Goal: Transaction & Acquisition: Obtain resource

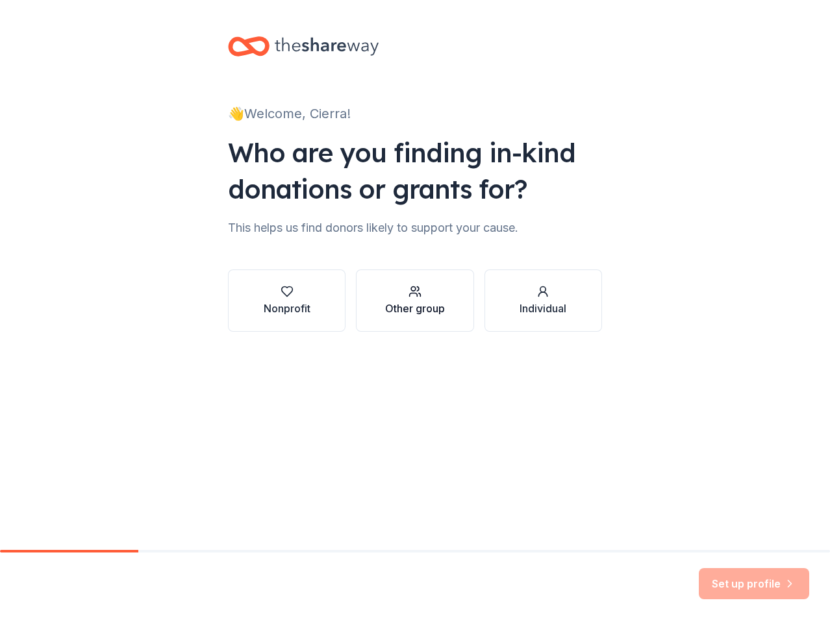
click at [417, 293] on icon "button" at bounding box center [414, 291] width 13 height 13
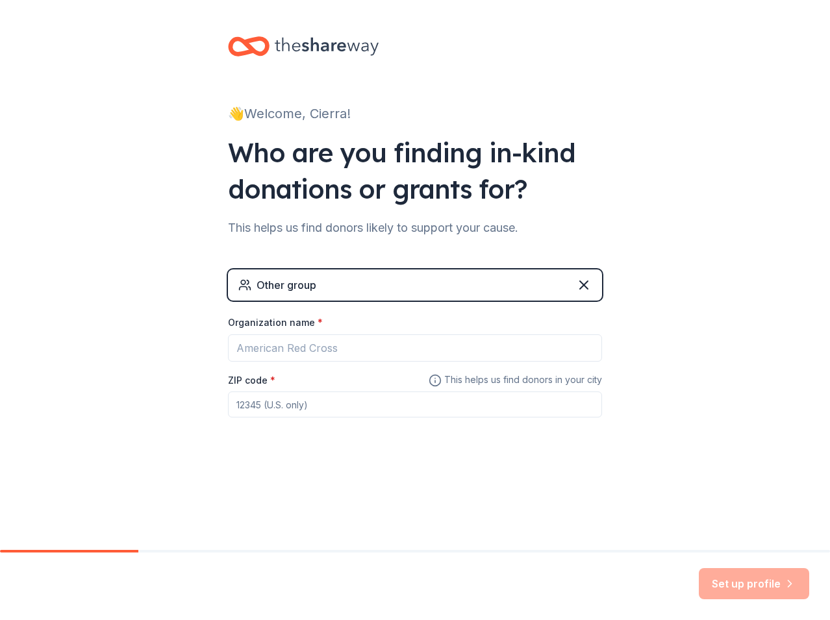
click at [430, 295] on div "Other group" at bounding box center [415, 284] width 374 height 31
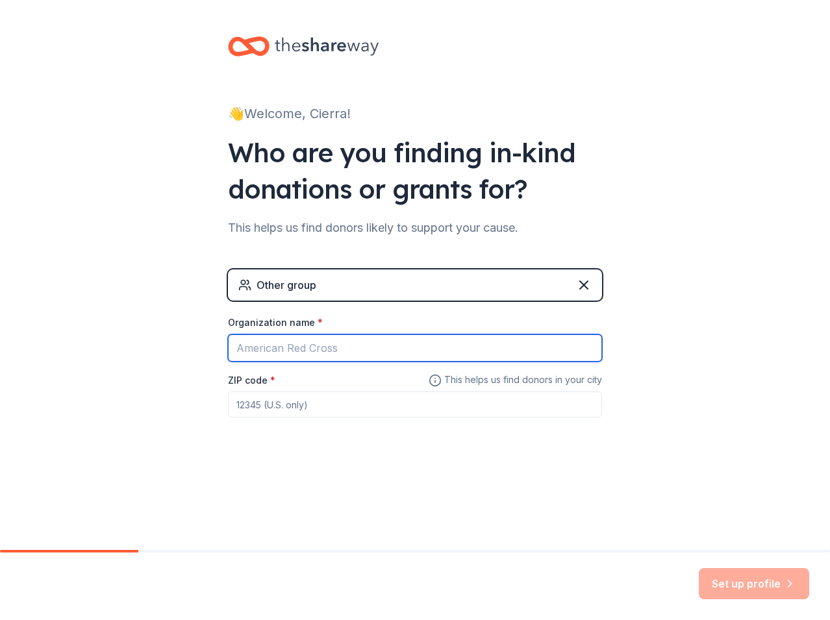
click at [415, 358] on input "Organization name *" at bounding box center [415, 347] width 374 height 27
type input "Innovation Prepparatory Academy"
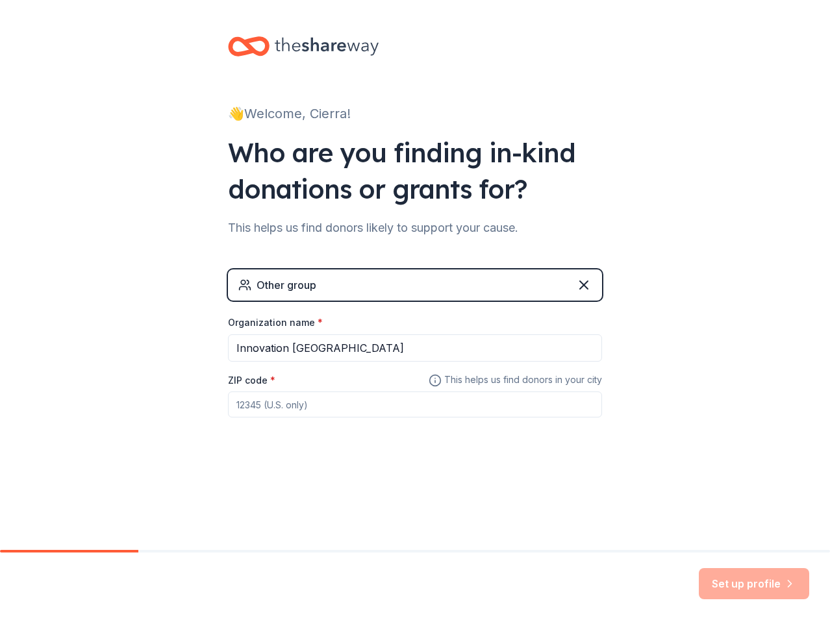
click at [448, 408] on input "ZIP code *" at bounding box center [415, 404] width 374 height 26
type input "33545"
click at [744, 574] on button "Set up profile" at bounding box center [753, 583] width 110 height 31
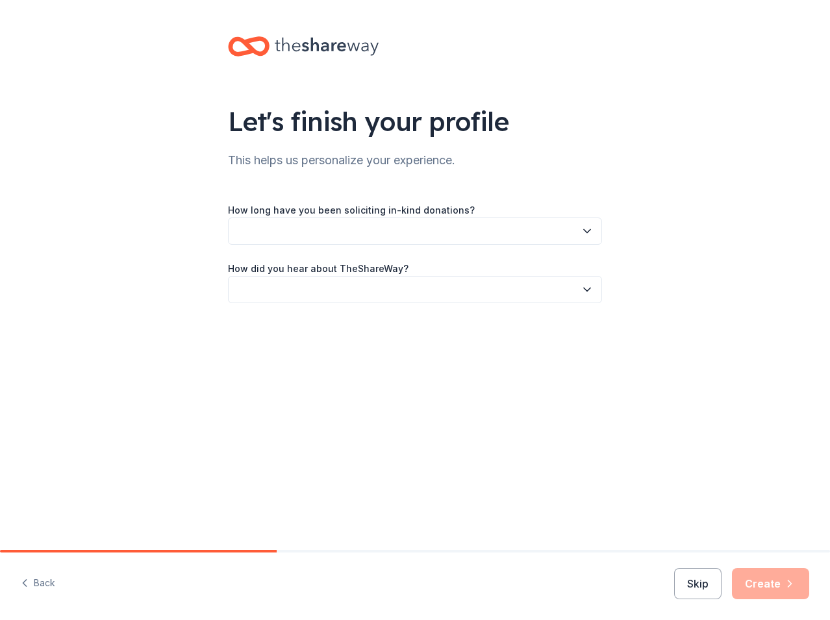
click at [376, 229] on button "button" at bounding box center [415, 230] width 374 height 27
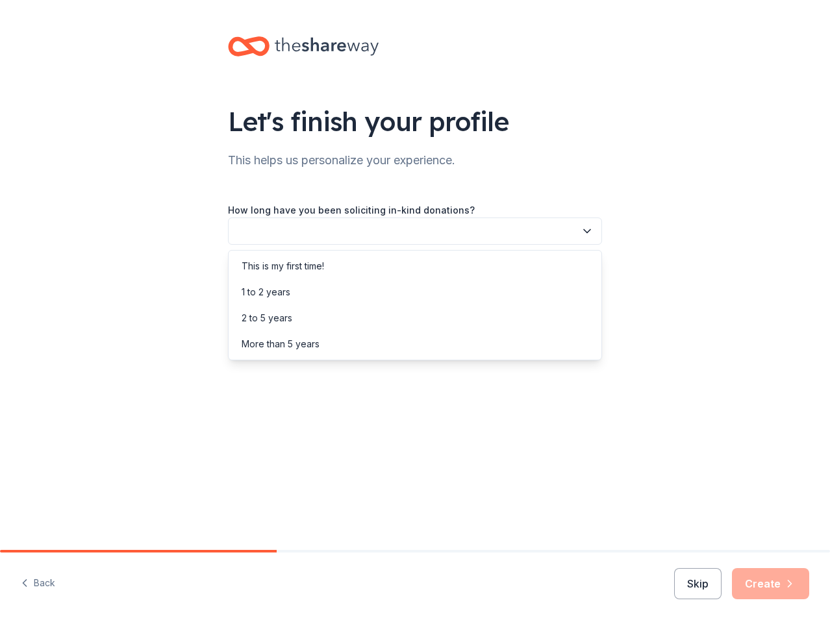
click at [378, 230] on button "button" at bounding box center [415, 230] width 374 height 27
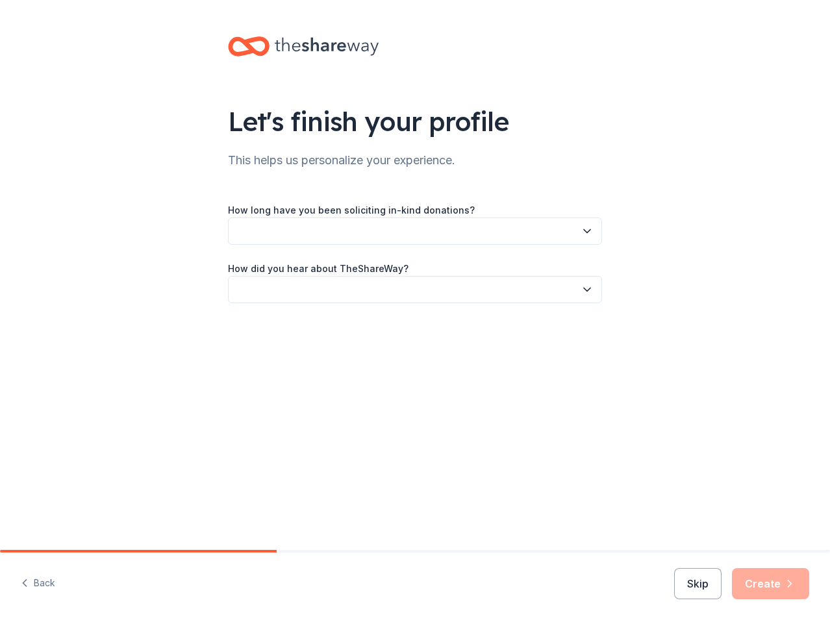
click at [385, 234] on button "button" at bounding box center [415, 230] width 374 height 27
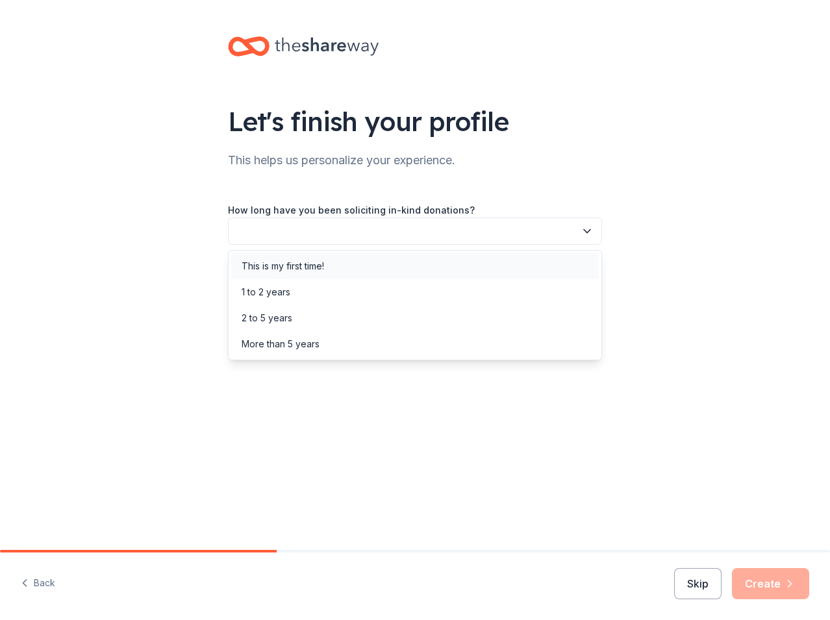
click at [296, 261] on div "This is my first time!" at bounding box center [282, 266] width 82 height 16
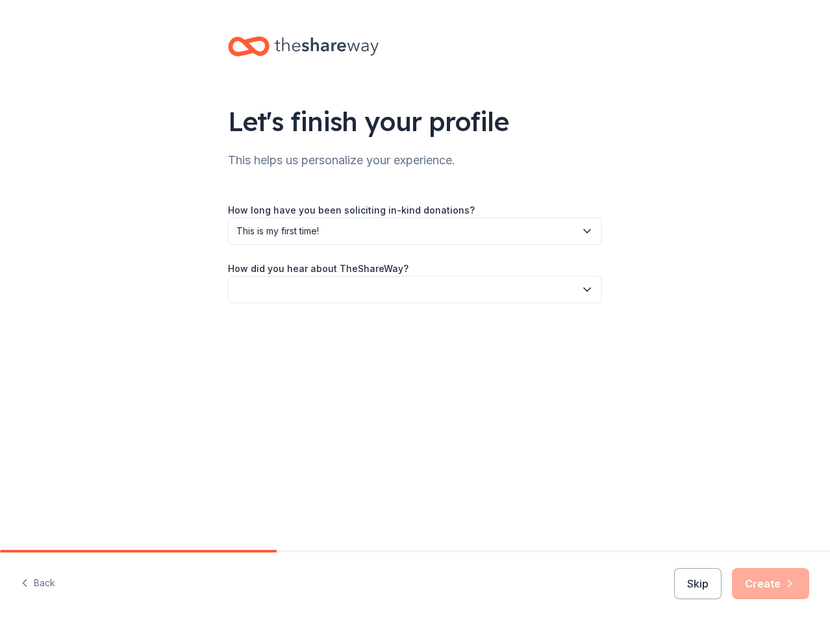
click at [341, 293] on button "button" at bounding box center [415, 289] width 374 height 27
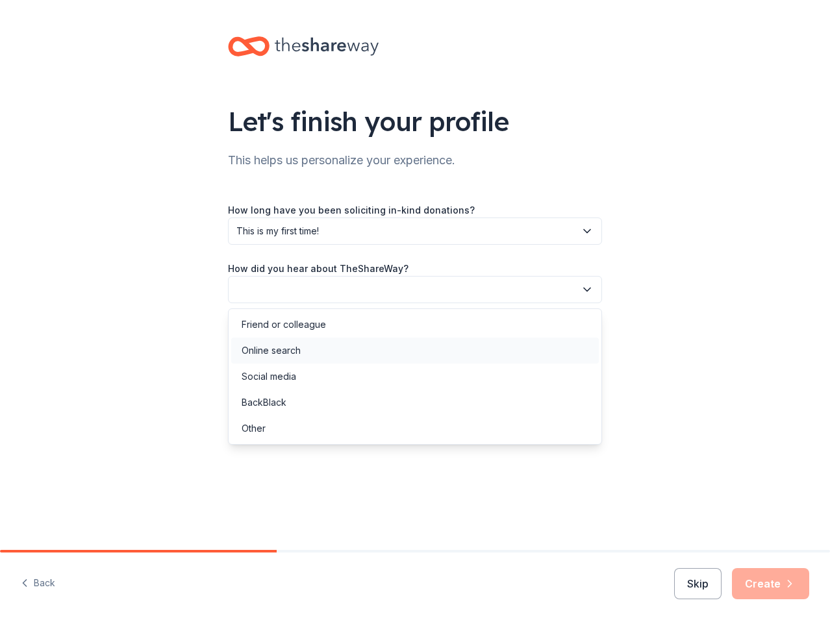
click at [308, 356] on div "Online search" at bounding box center [414, 351] width 367 height 26
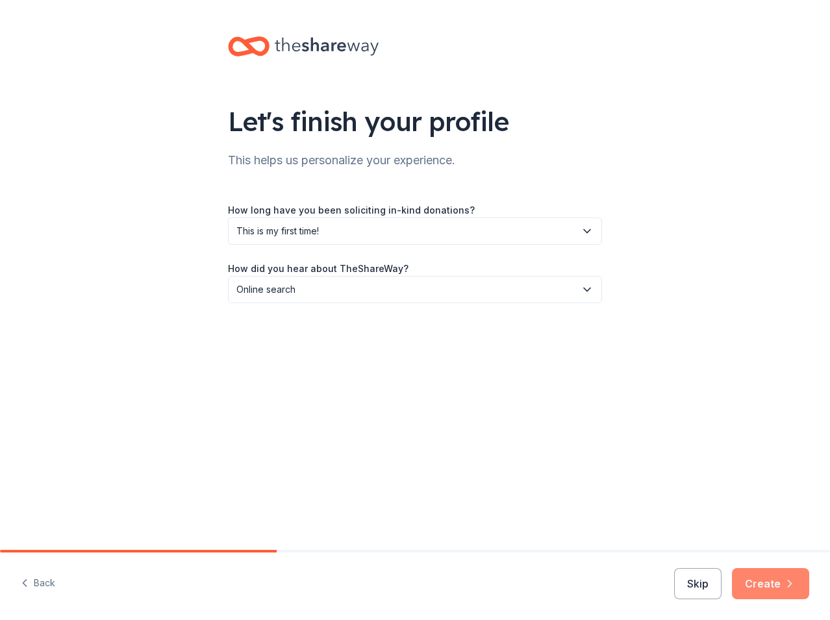
click at [767, 579] on button "Create" at bounding box center [770, 583] width 77 height 31
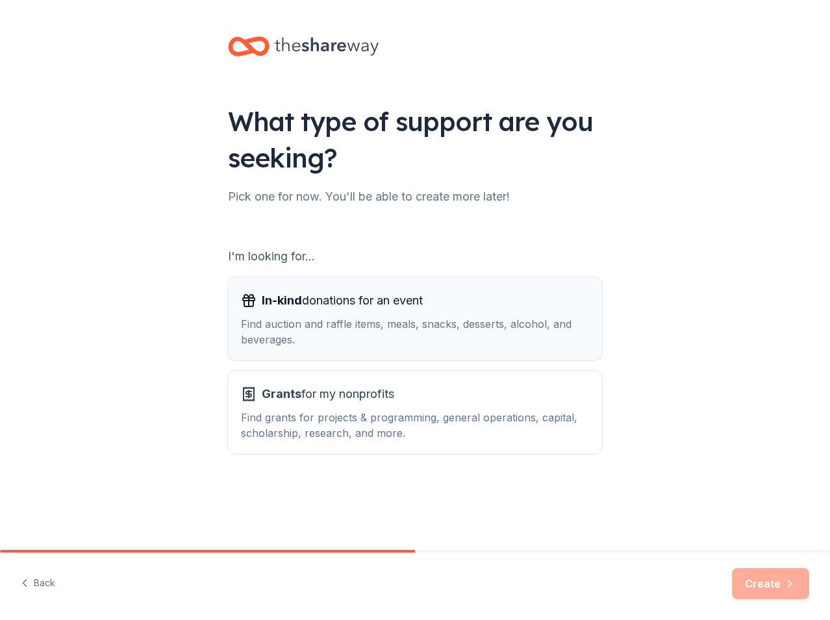
click at [280, 322] on div "Find auction and raffle items, meals, snacks, desserts, alcohol, and beverages." at bounding box center [415, 331] width 348 height 31
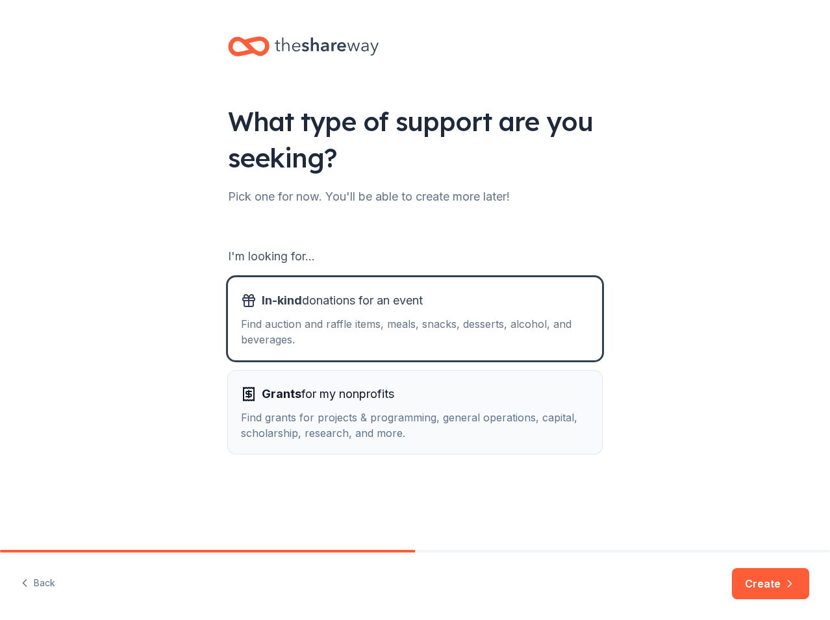
click at [317, 408] on div "Grants for my nonprofits Find grants for projects & programming, general operat…" at bounding box center [415, 412] width 348 height 57
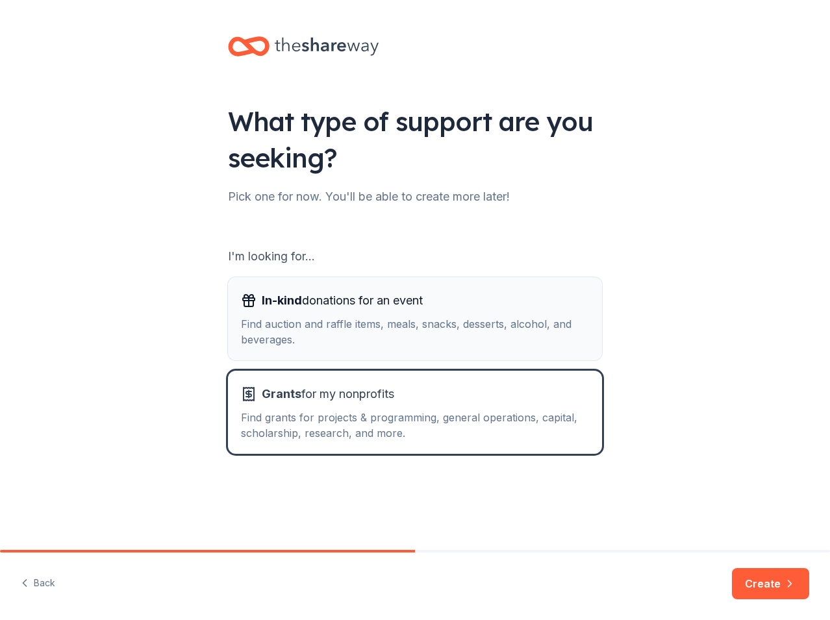
click at [338, 328] on div "Find auction and raffle items, meals, snacks, desserts, alcohol, and beverages." at bounding box center [415, 331] width 348 height 31
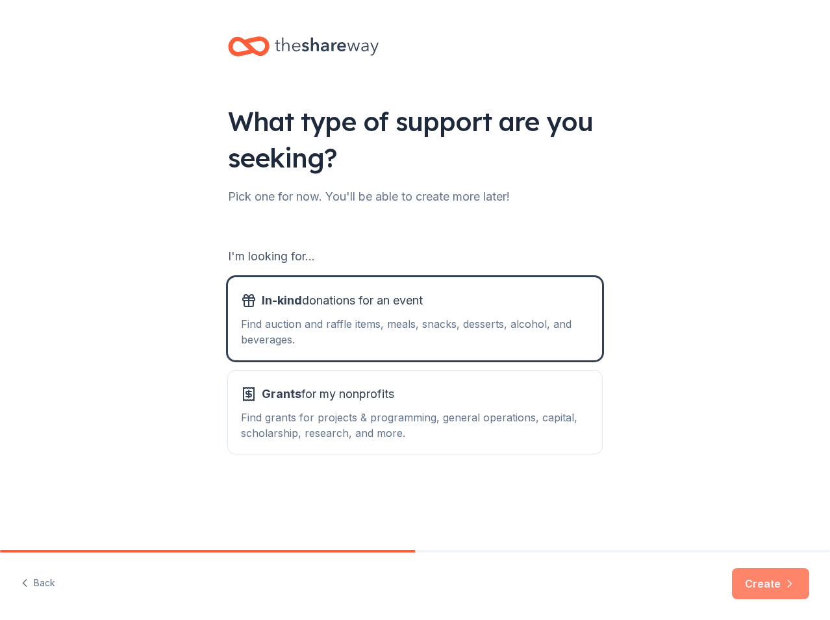
click at [796, 584] on button "Create" at bounding box center [770, 583] width 77 height 31
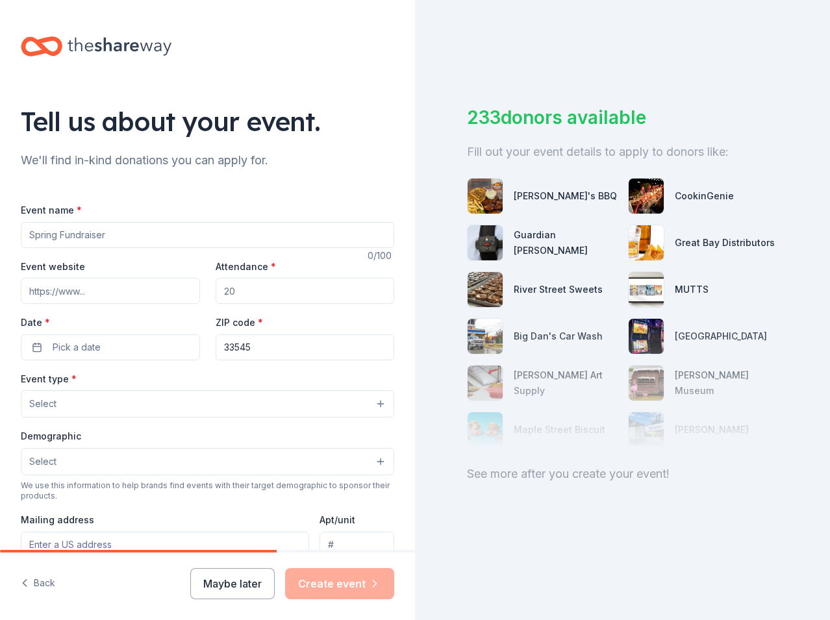
click at [101, 233] on input "Event name *" at bounding box center [207, 235] width 373 height 26
type input "Inpa Gala"
click at [251, 293] on input "Attendance *" at bounding box center [305, 291] width 179 height 26
type input "50"
click at [103, 300] on input "Event website" at bounding box center [110, 291] width 179 height 26
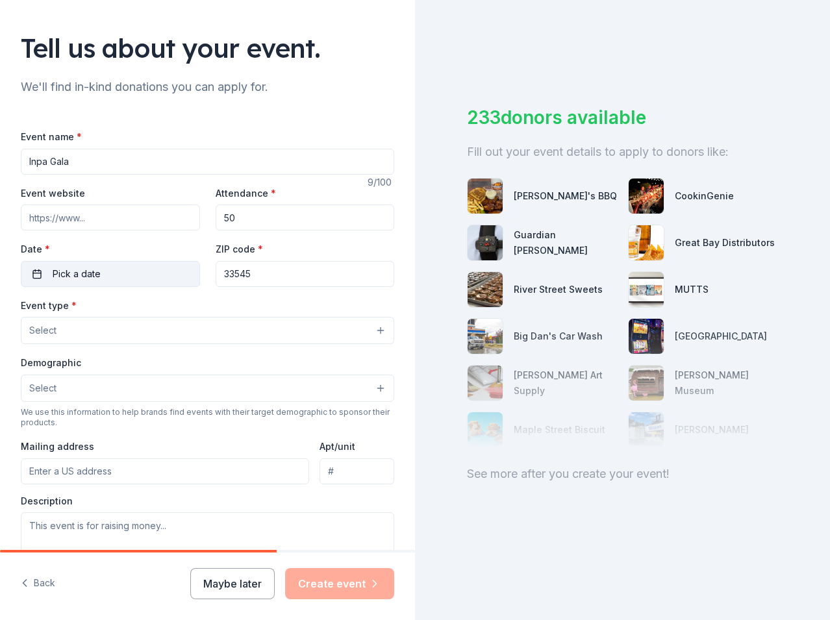
scroll to position [74, 0]
click at [121, 272] on button "Pick a date" at bounding box center [110, 273] width 179 height 26
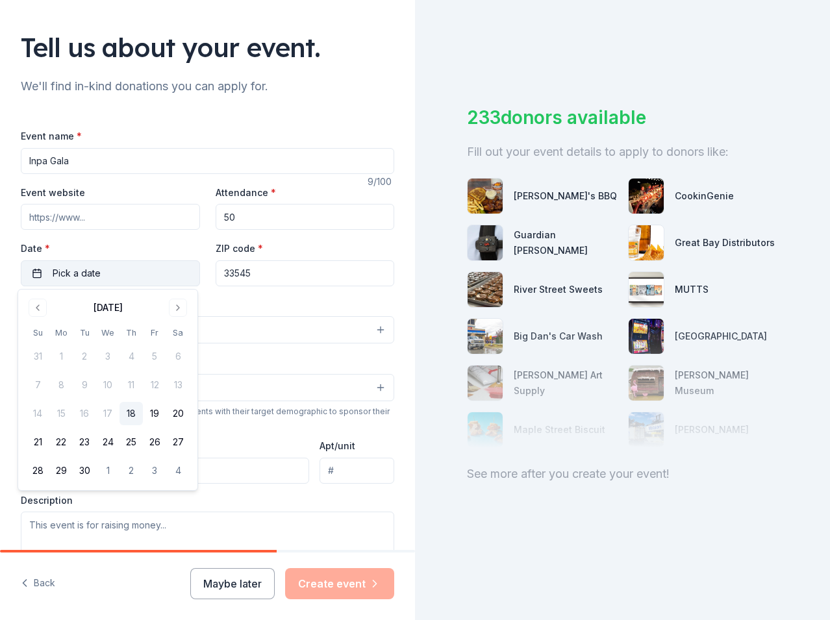
click at [121, 272] on button "Pick a date" at bounding box center [110, 273] width 179 height 26
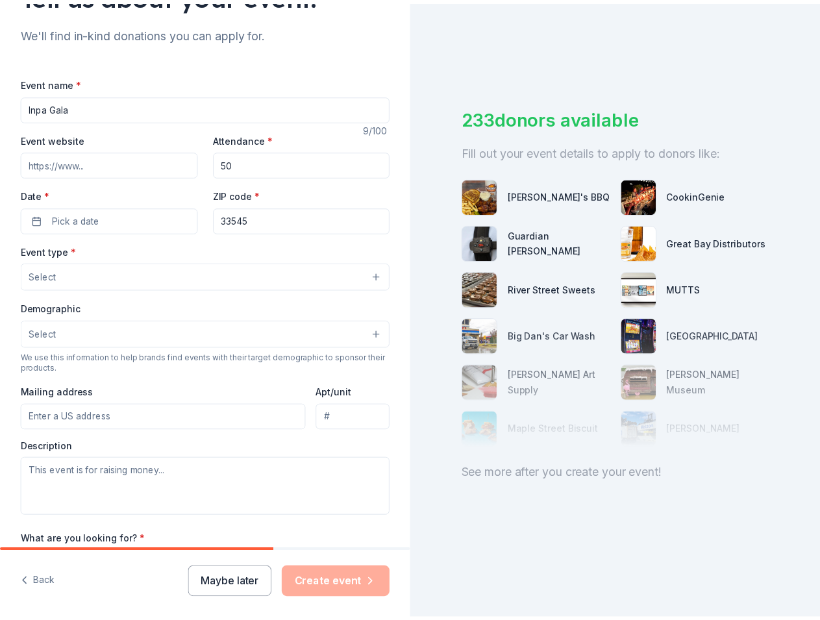
scroll to position [314, 0]
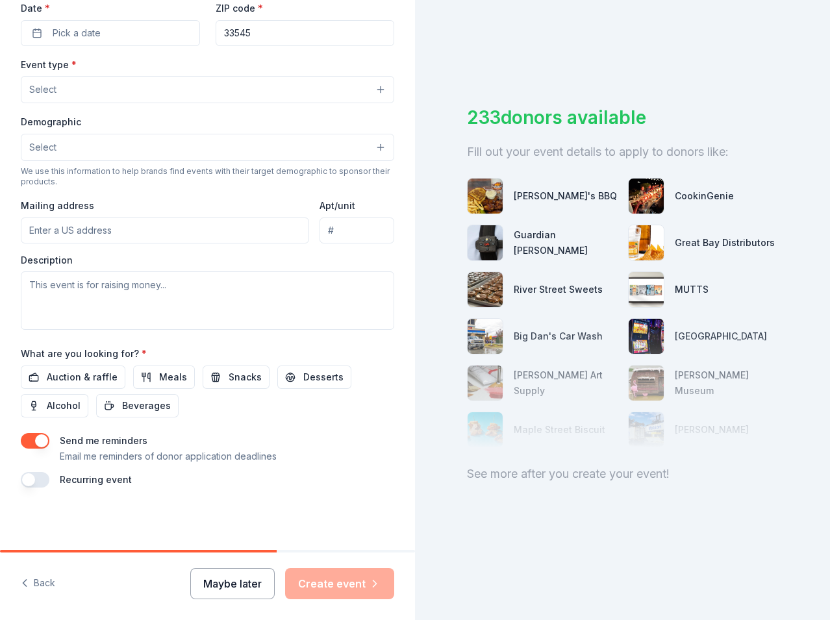
click at [219, 585] on button "Maybe later" at bounding box center [232, 583] width 84 height 31
click at [215, 591] on button "Maybe later" at bounding box center [232, 583] width 84 height 31
click at [223, 582] on div "Maybe later Create event" at bounding box center [292, 583] width 204 height 31
click at [206, 585] on button "Maybe later" at bounding box center [232, 583] width 84 height 31
click at [51, 579] on div "Back Maybe later Create event" at bounding box center [207, 586] width 415 height 68
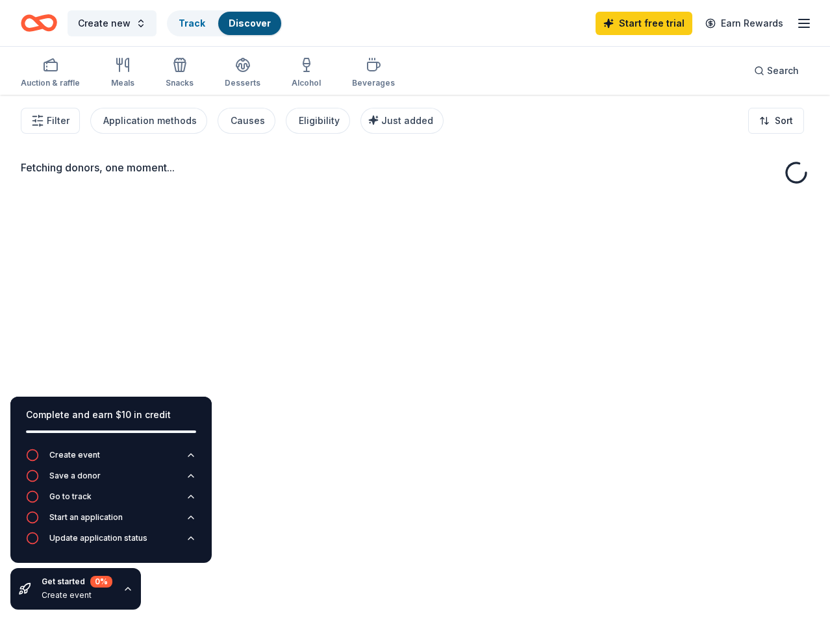
click at [49, 585] on div "Get started 0 %" at bounding box center [77, 582] width 71 height 12
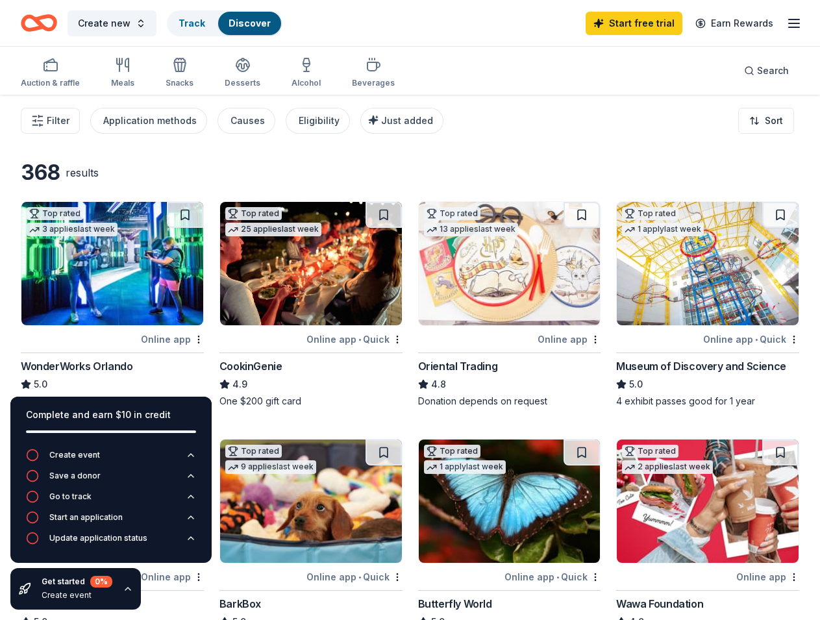
click at [500, 72] on div "Auction & raffle Meals Snacks Desserts Alcohol Beverages Search" at bounding box center [410, 71] width 778 height 48
click at [798, 21] on icon "button" at bounding box center [794, 24] width 16 height 16
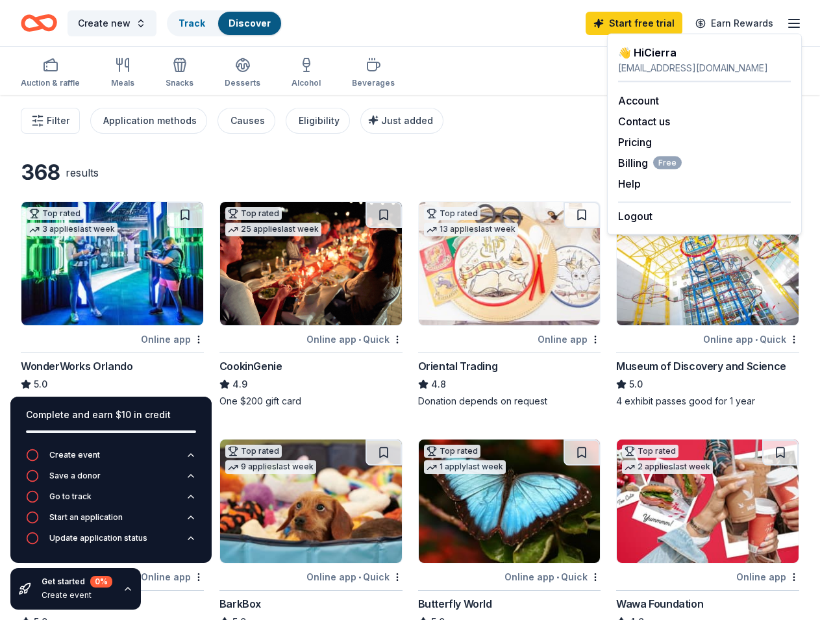
click at [507, 44] on div "Create new Track Discover Start free trial Earn Rewards" at bounding box center [410, 23] width 820 height 46
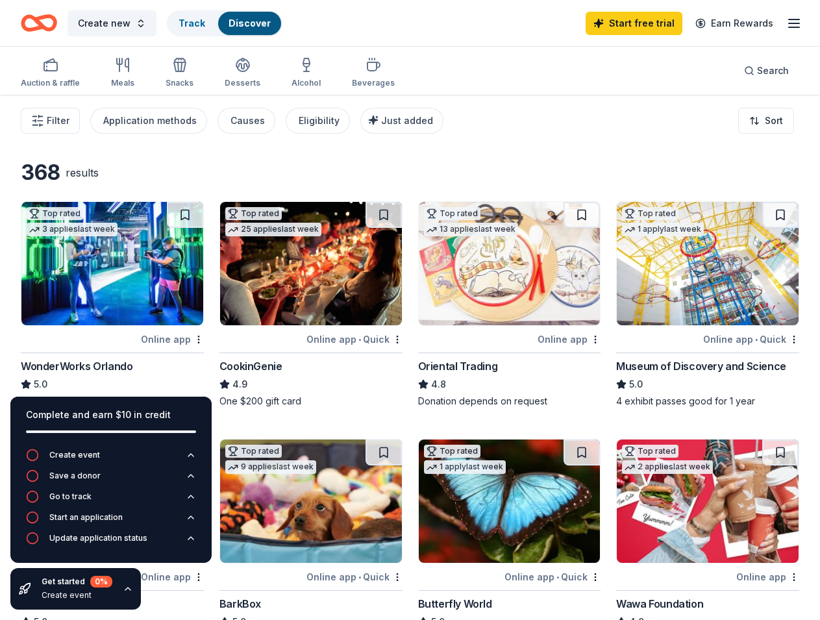
scroll to position [1, 0]
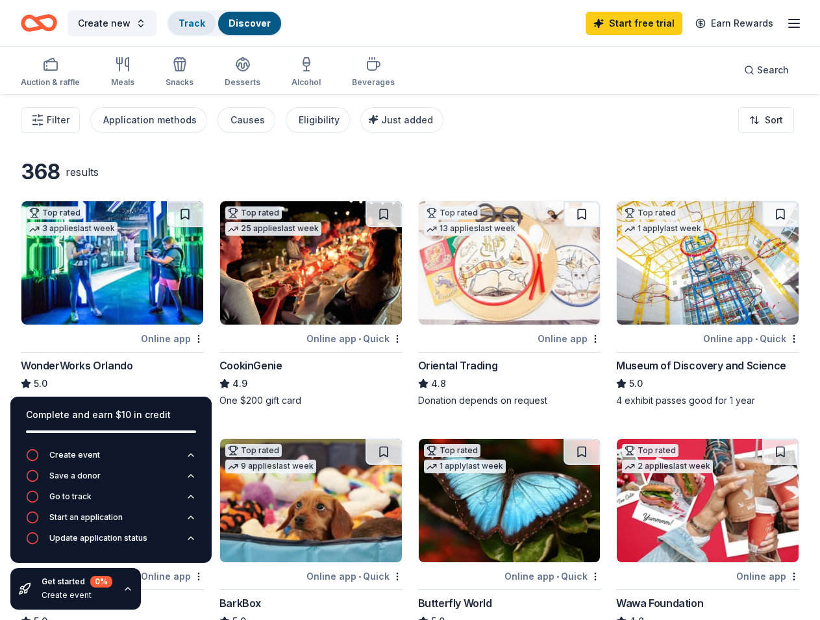
click at [195, 25] on link "Track" at bounding box center [192, 23] width 27 height 11
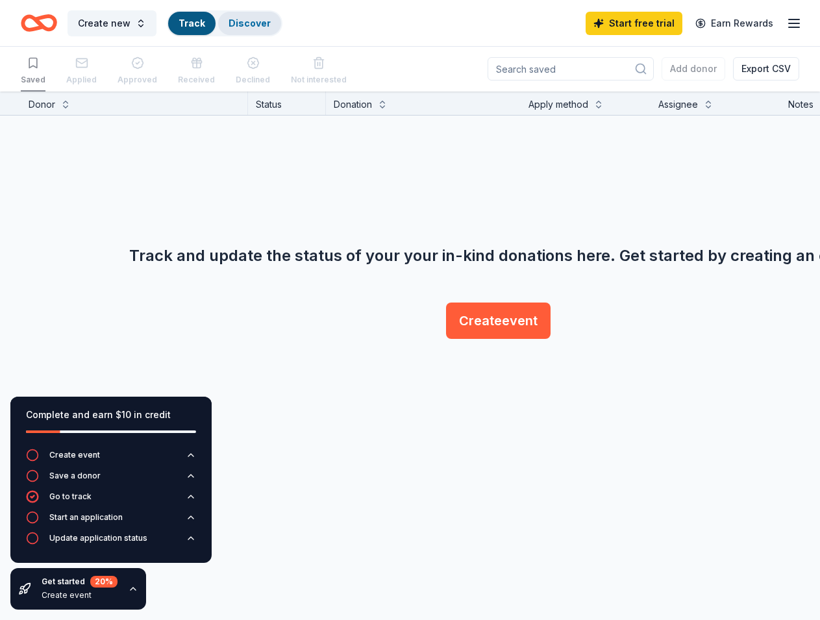
click at [234, 23] on link "Discover" at bounding box center [249, 23] width 42 height 11
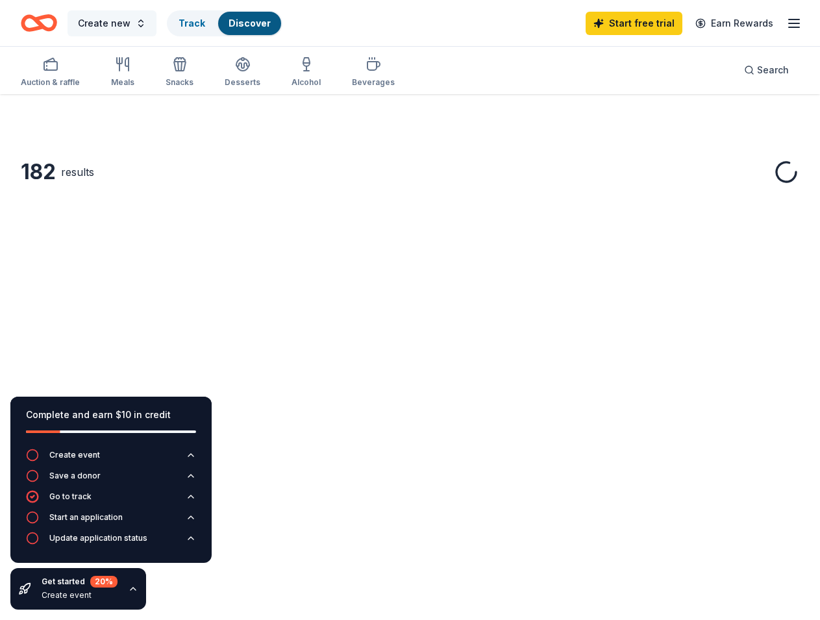
click at [123, 28] on span "Create new" at bounding box center [104, 24] width 53 height 16
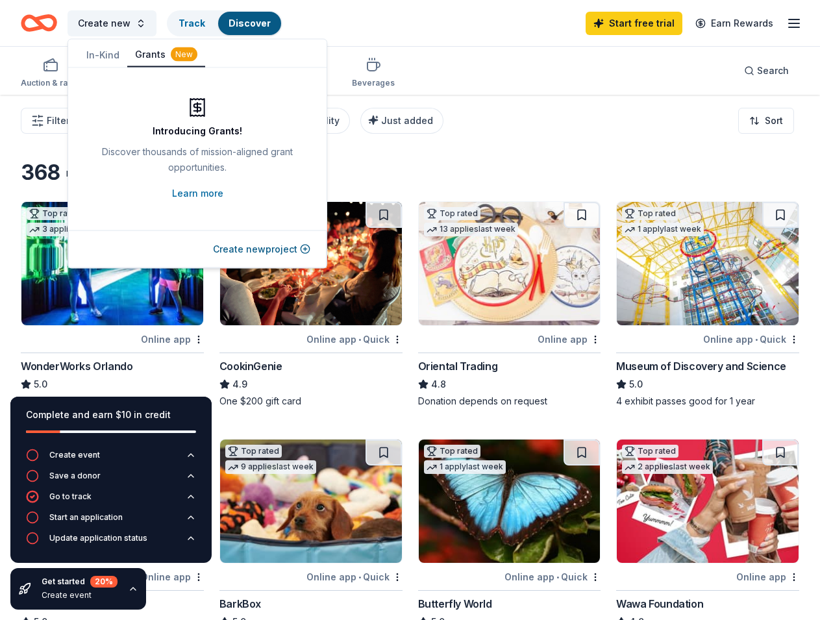
click at [167, 50] on button "Grants New" at bounding box center [166, 55] width 78 height 25
click at [110, 51] on button "In-Kind" at bounding box center [103, 55] width 49 height 25
click at [158, 55] on button "Grants New" at bounding box center [166, 55] width 78 height 25
click at [282, 245] on button "Create new project" at bounding box center [261, 249] width 97 height 16
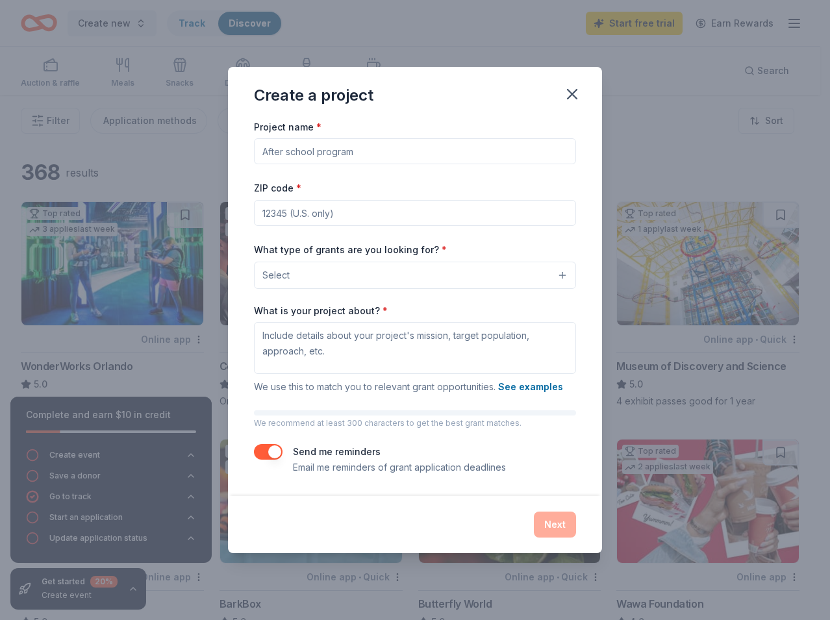
click at [415, 284] on button "Select" at bounding box center [415, 275] width 322 height 27
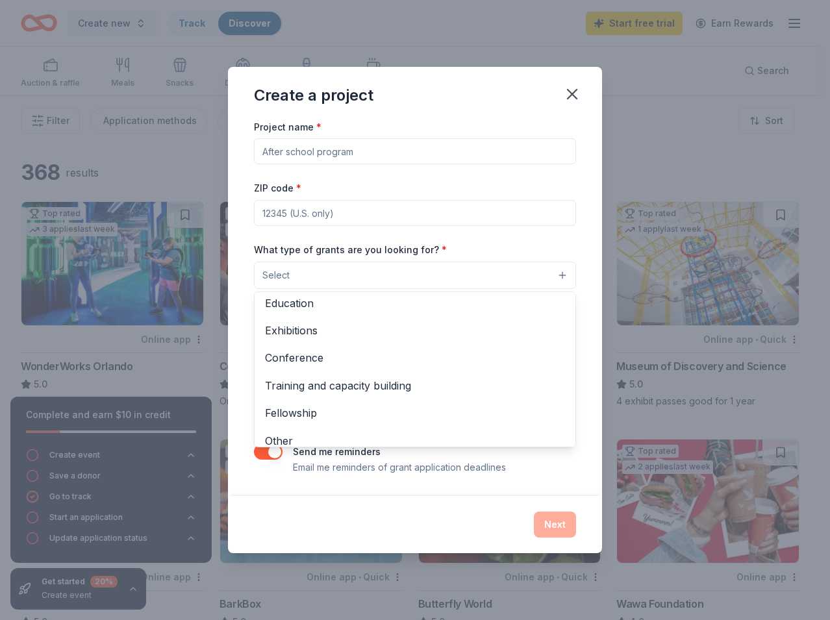
scroll to position [153, 0]
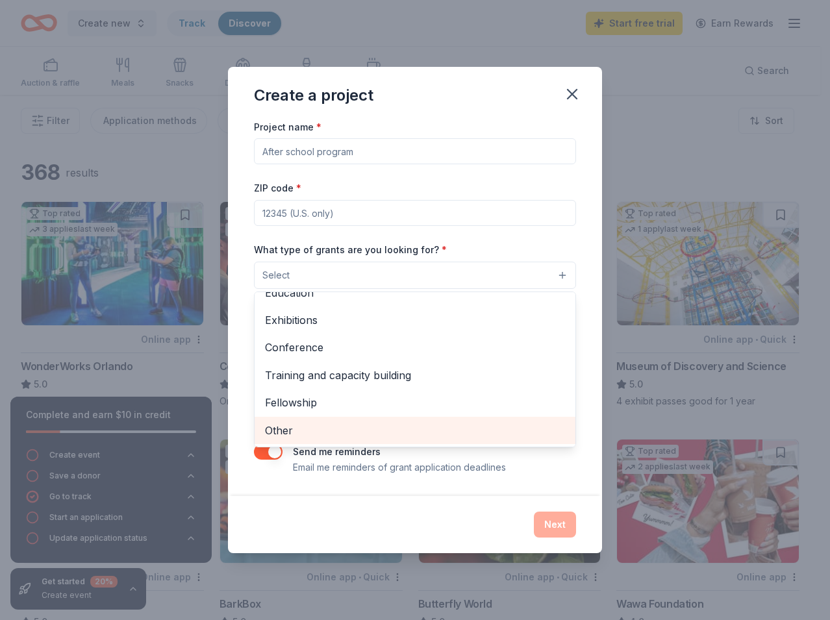
click at [428, 428] on span "Other" at bounding box center [415, 430] width 300 height 17
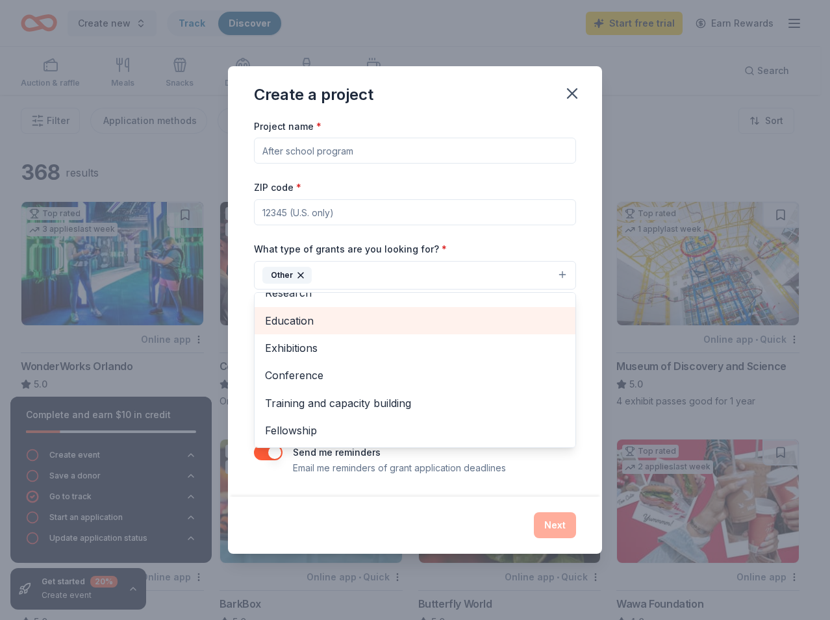
click at [318, 319] on span "Education" at bounding box center [415, 320] width 300 height 17
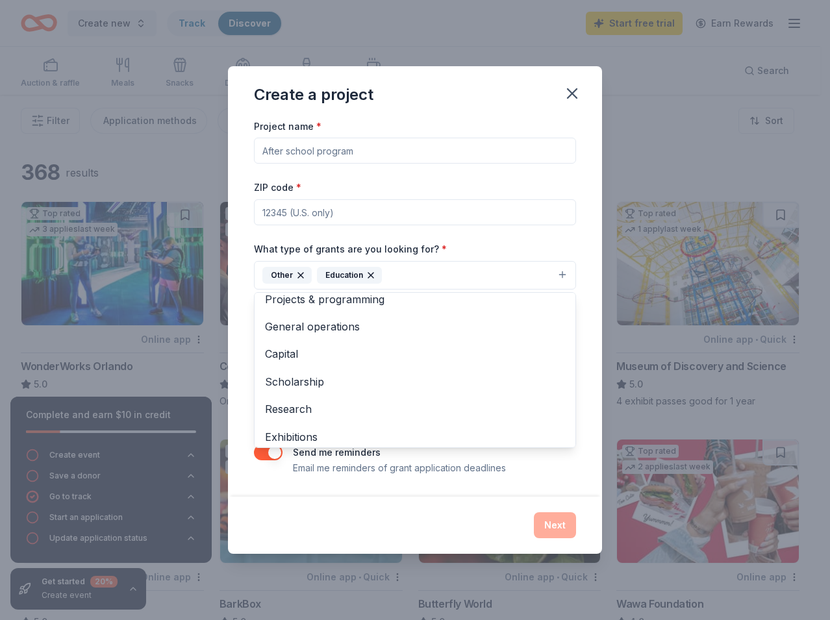
scroll to position [0, 0]
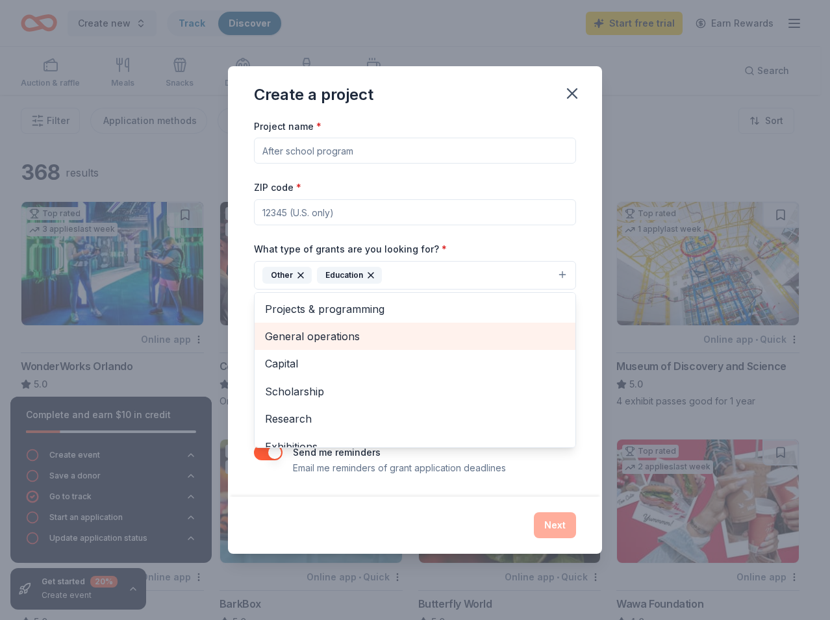
click at [312, 335] on span "General operations" at bounding box center [415, 336] width 300 height 17
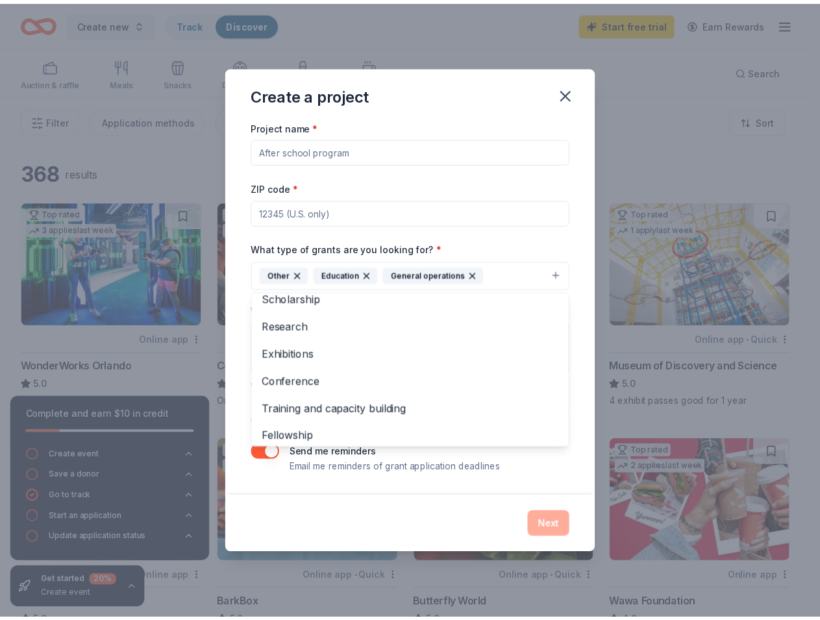
scroll to position [71, 0]
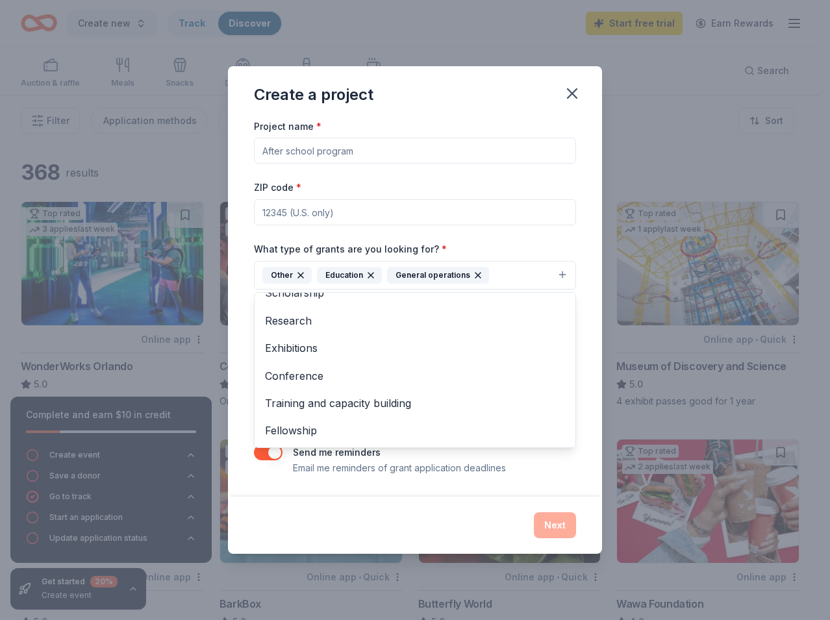
click at [510, 243] on div "What type of grants are you looking for? * Other Education General operations P…" at bounding box center [415, 265] width 322 height 49
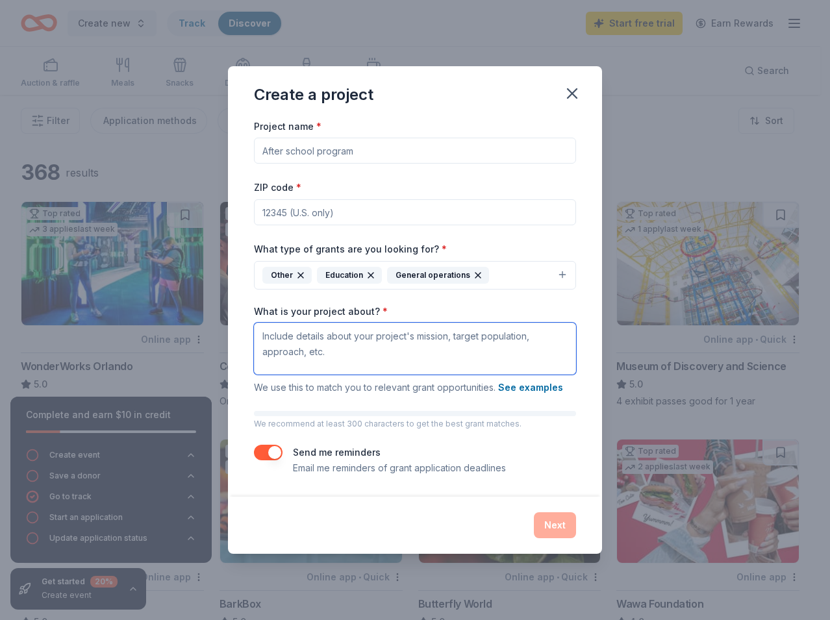
click at [488, 345] on textarea "What is your project about? *" at bounding box center [415, 349] width 322 height 52
click at [550, 386] on button "See examples" at bounding box center [530, 388] width 65 height 16
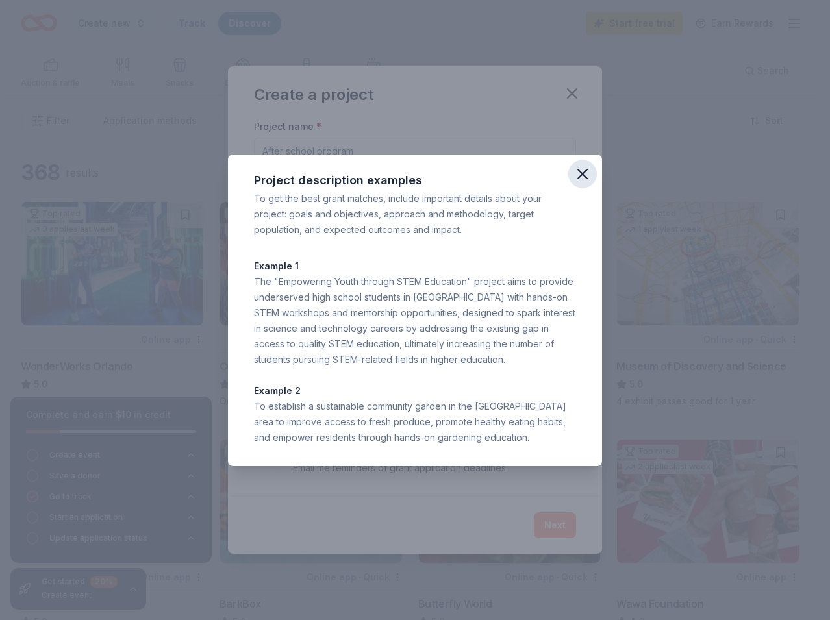
click at [580, 169] on icon "button" at bounding box center [582, 174] width 18 height 18
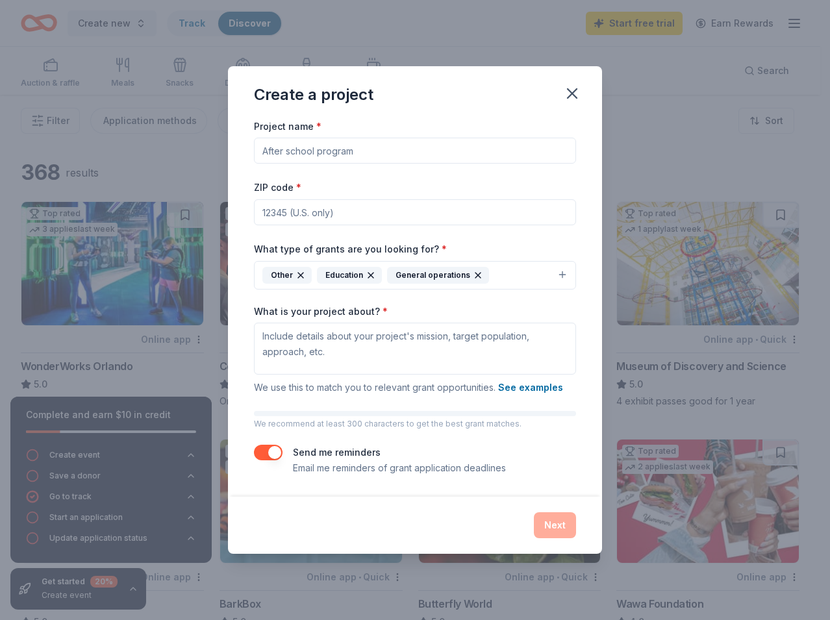
click at [317, 155] on input "Project name *" at bounding box center [415, 151] width 322 height 26
click at [561, 95] on button "button" at bounding box center [572, 93] width 29 height 29
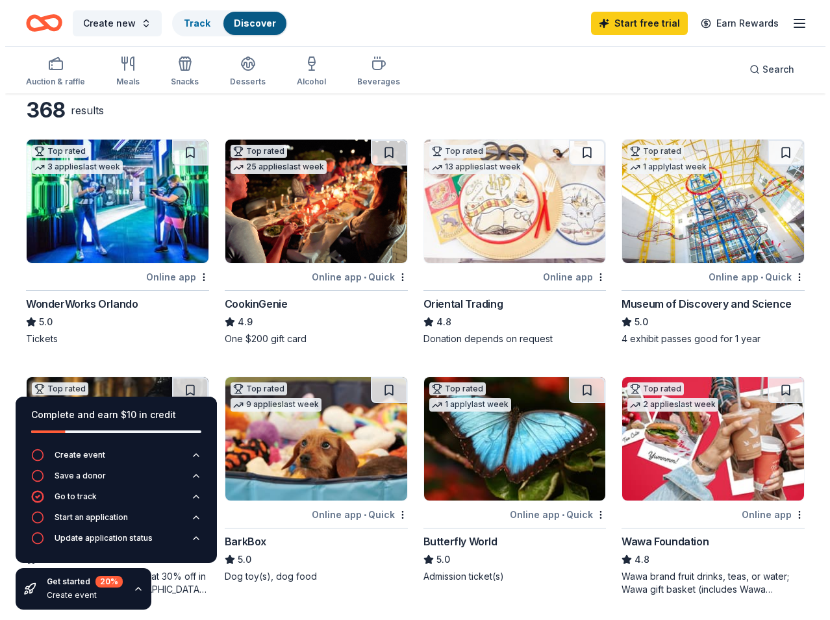
scroll to position [0, 0]
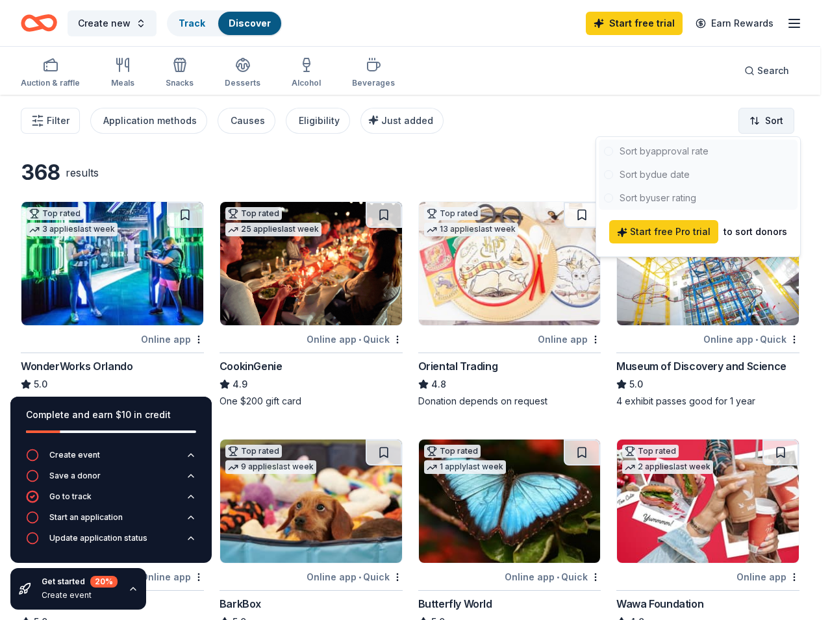
click at [775, 118] on html "Create new Track Discover Start free trial Earn Rewards Auction & raffle Meals …" at bounding box center [415, 310] width 830 height 620
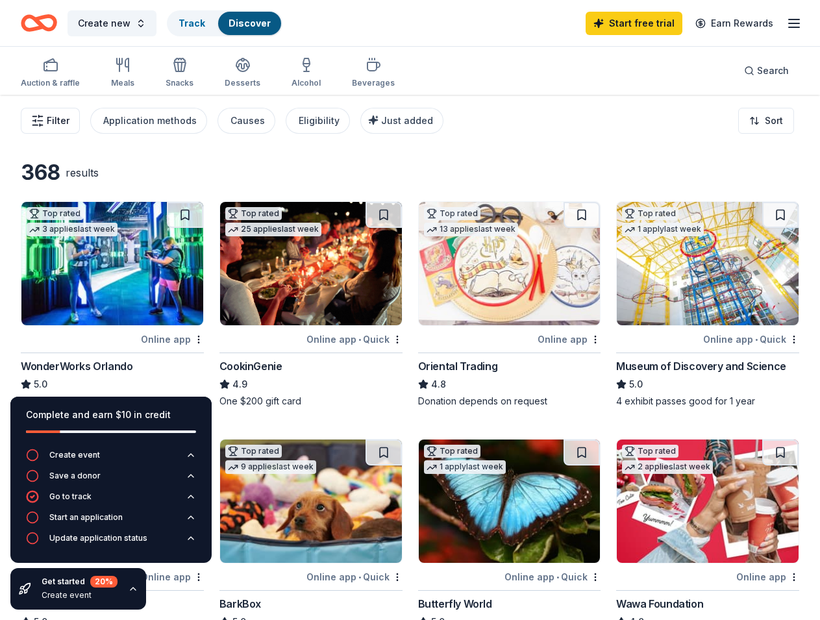
click at [64, 117] on span "Filter" at bounding box center [58, 121] width 23 height 16
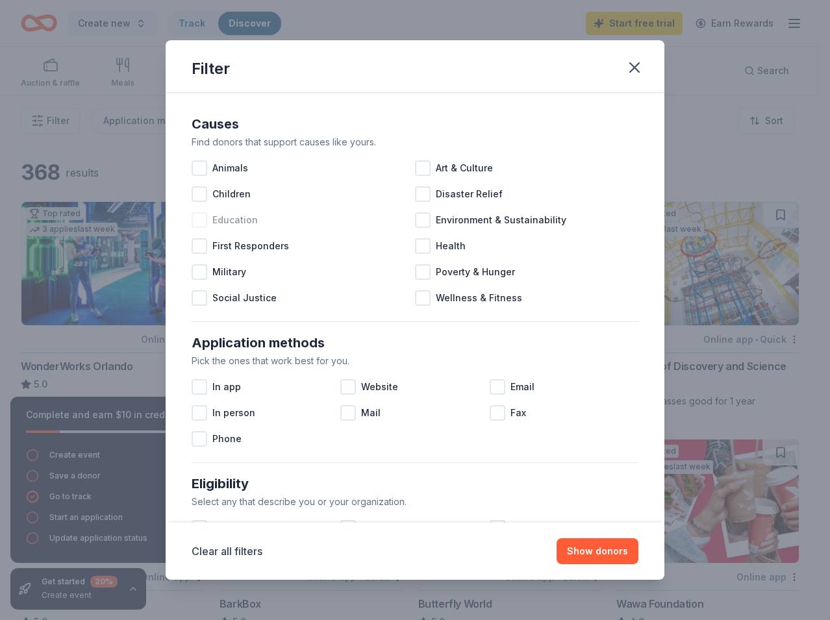
click at [206, 227] on div "Education" at bounding box center [302, 220] width 223 height 26
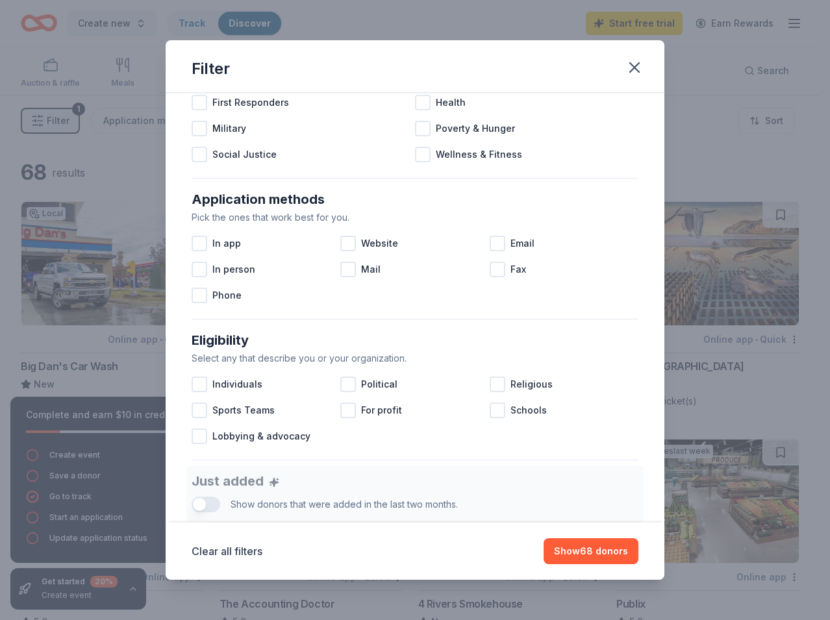
scroll to position [217, 0]
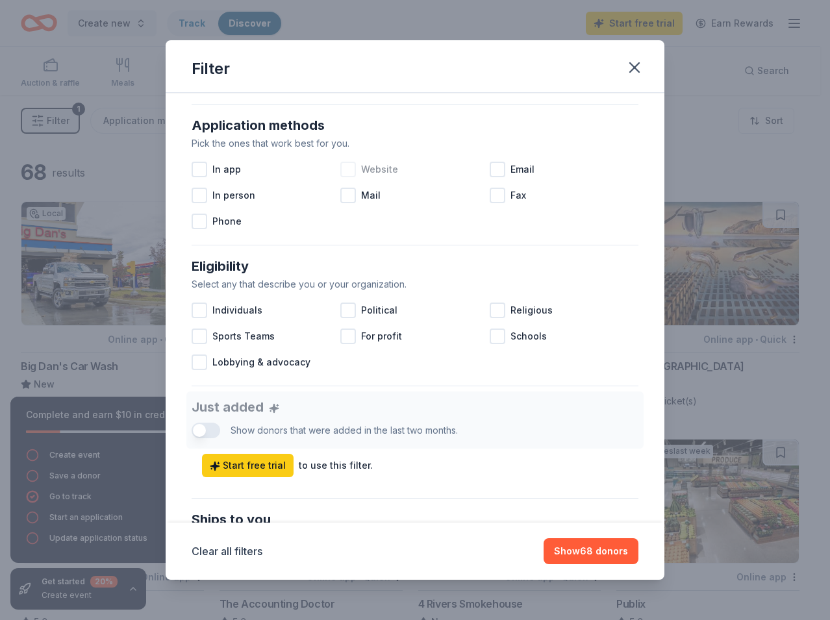
click at [348, 169] on div at bounding box center [348, 170] width 16 height 16
click at [493, 170] on div at bounding box center [497, 170] width 16 height 16
click at [494, 167] on icon at bounding box center [497, 169] width 13 height 13
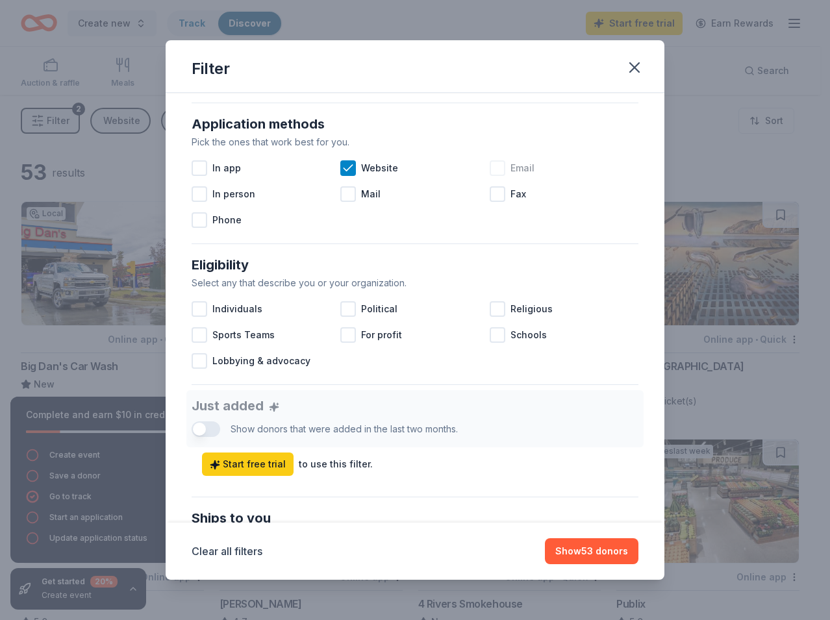
scroll to position [219, 0]
click at [495, 334] on div at bounding box center [497, 335] width 16 height 16
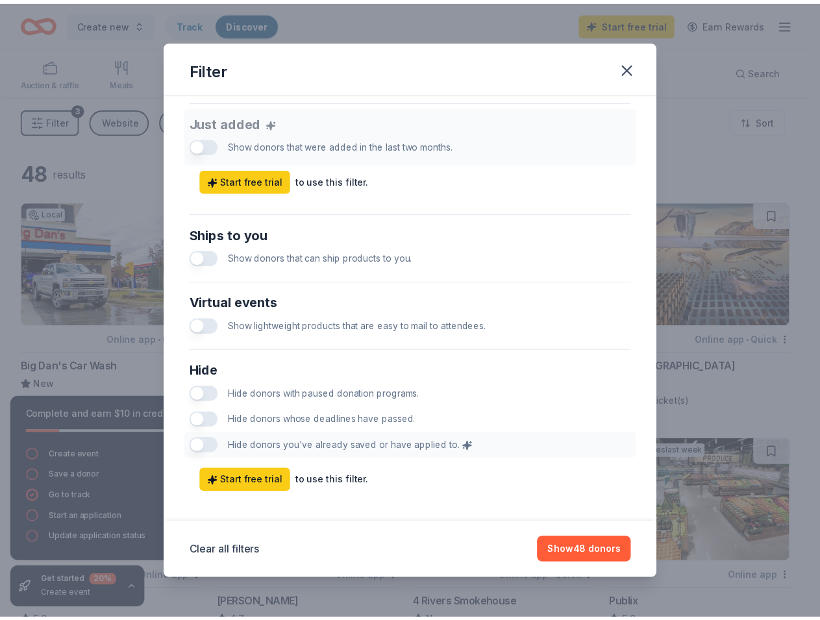
scroll to position [514, 0]
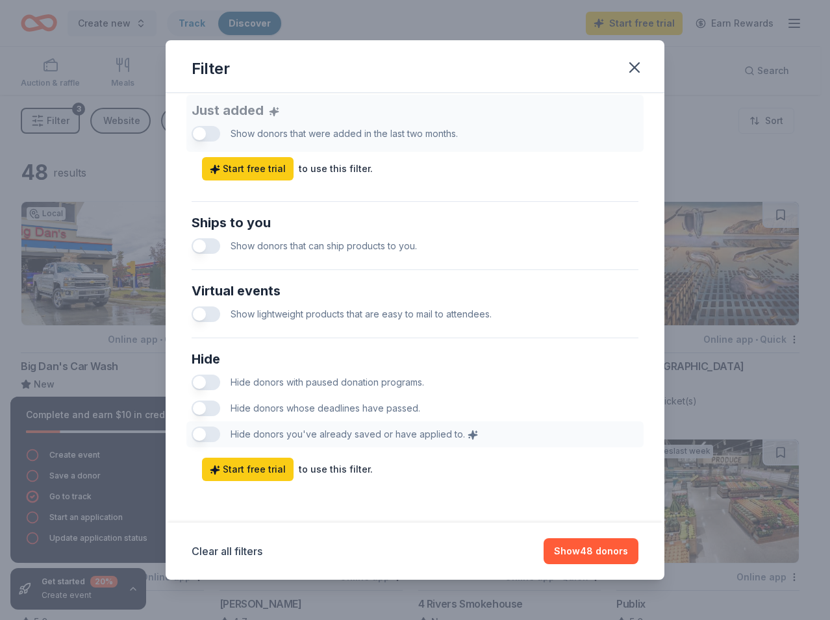
click at [201, 245] on button "button" at bounding box center [205, 246] width 29 height 16
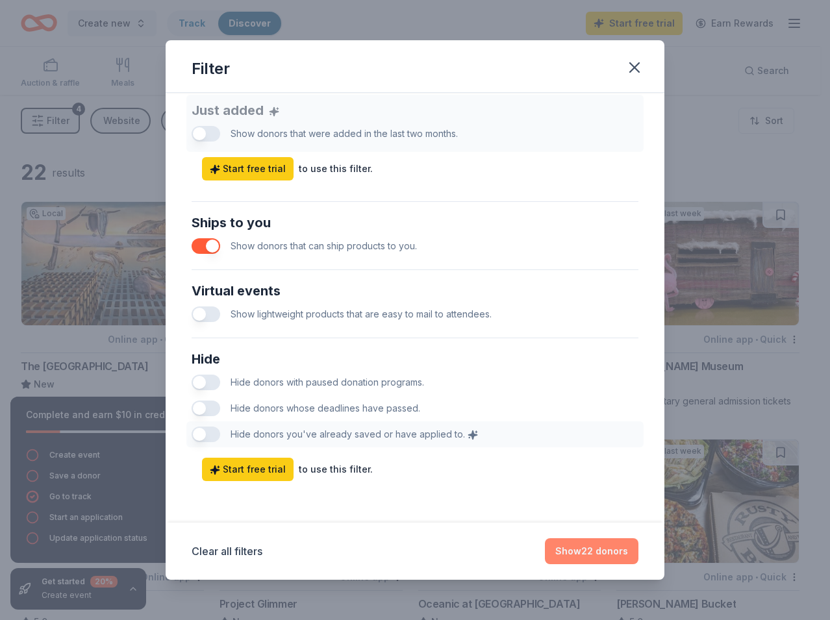
click at [585, 556] on button "Show 22 donors" at bounding box center [591, 551] width 93 height 26
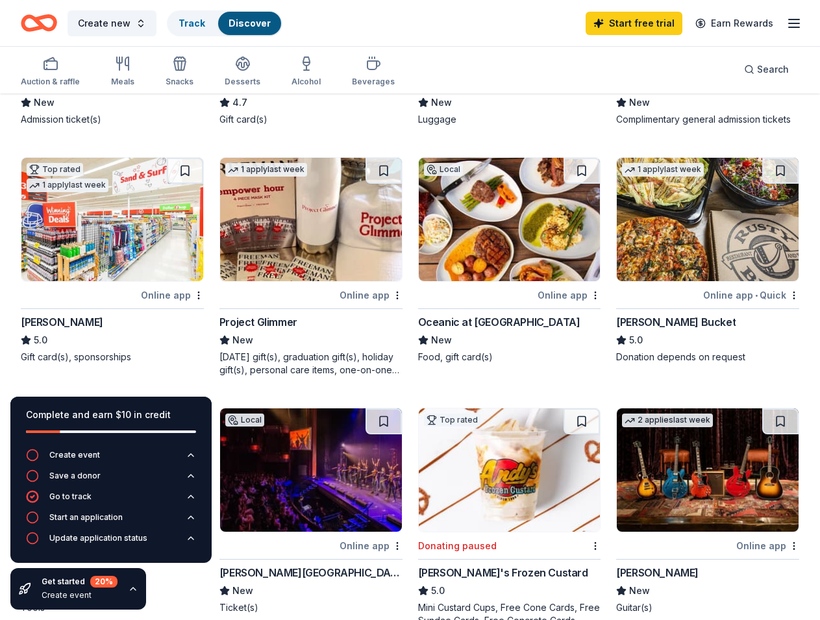
scroll to position [281, 0]
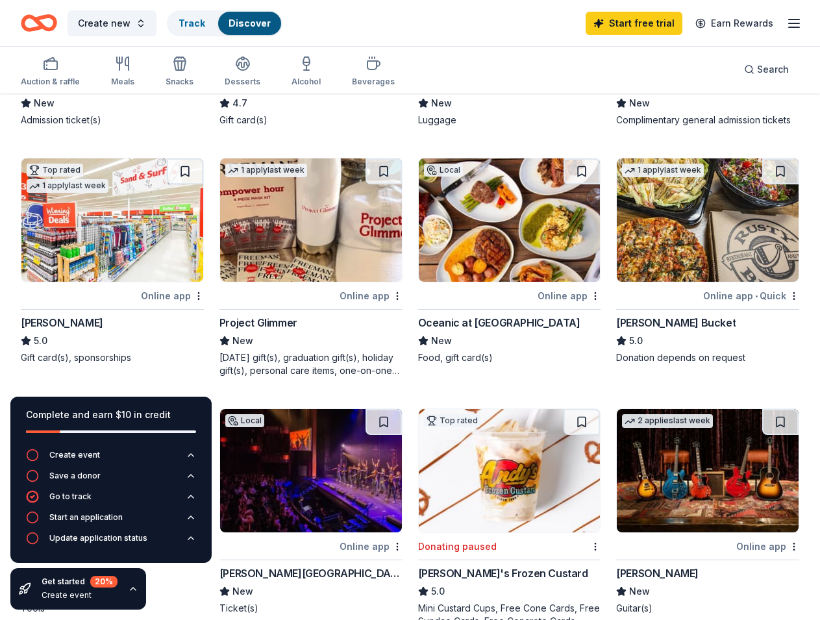
click at [49, 319] on div "Winn-Dixie" at bounding box center [62, 323] width 82 height 16
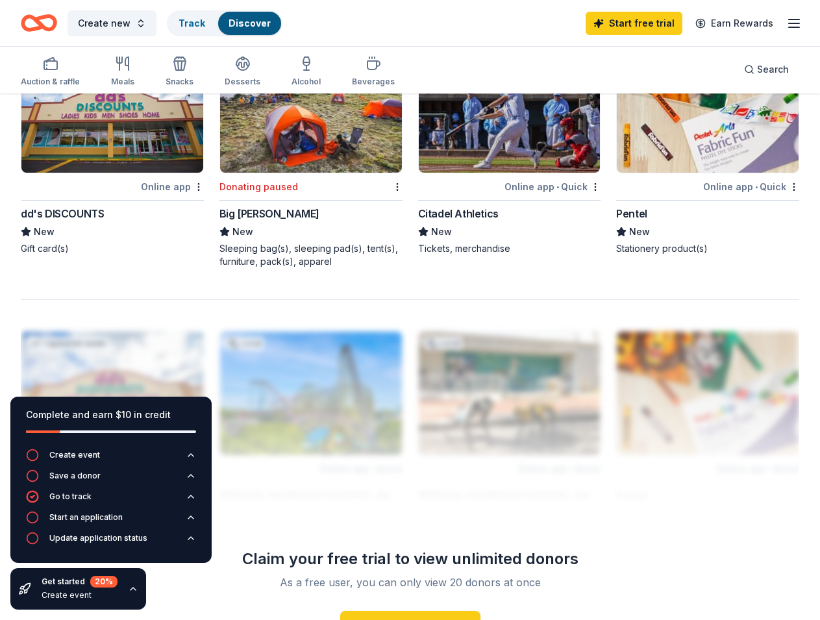
scroll to position [1077, 0]
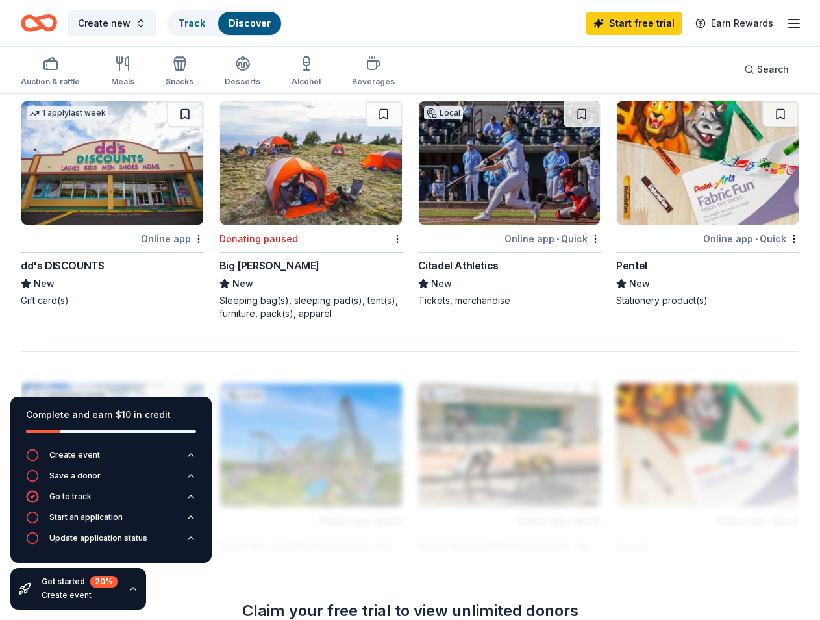
click at [642, 267] on div "Pentel" at bounding box center [631, 266] width 31 height 16
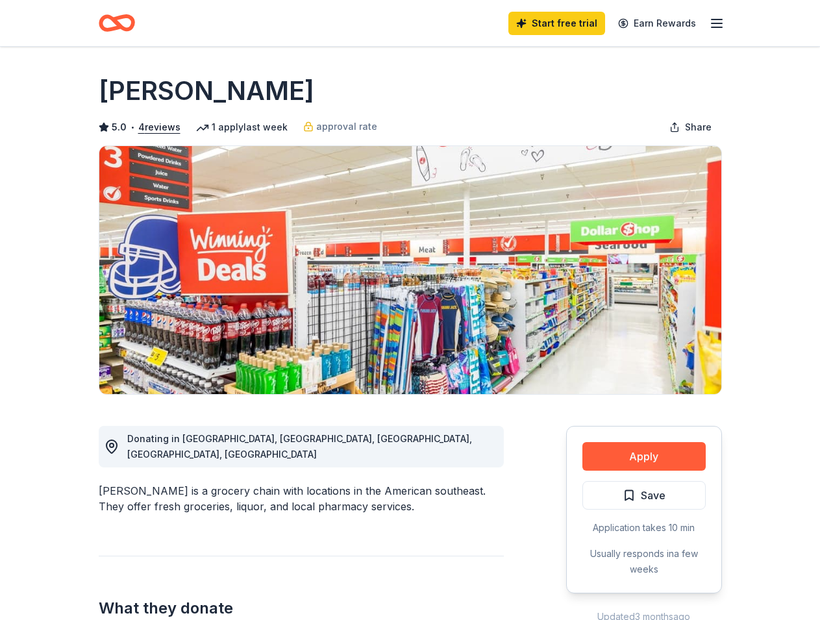
click at [106, 23] on icon "Home" at bounding box center [117, 23] width 36 height 31
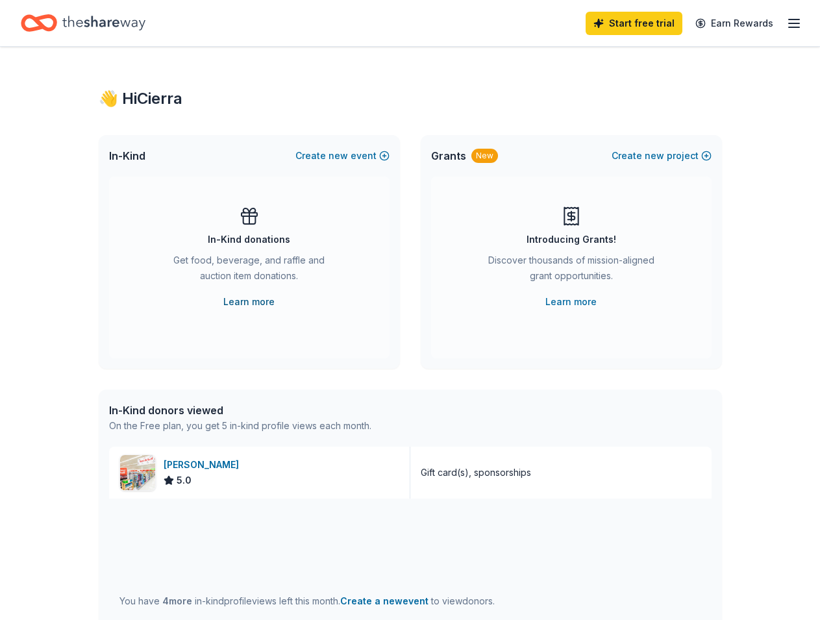
click at [250, 298] on link "Learn more" at bounding box center [248, 302] width 51 height 16
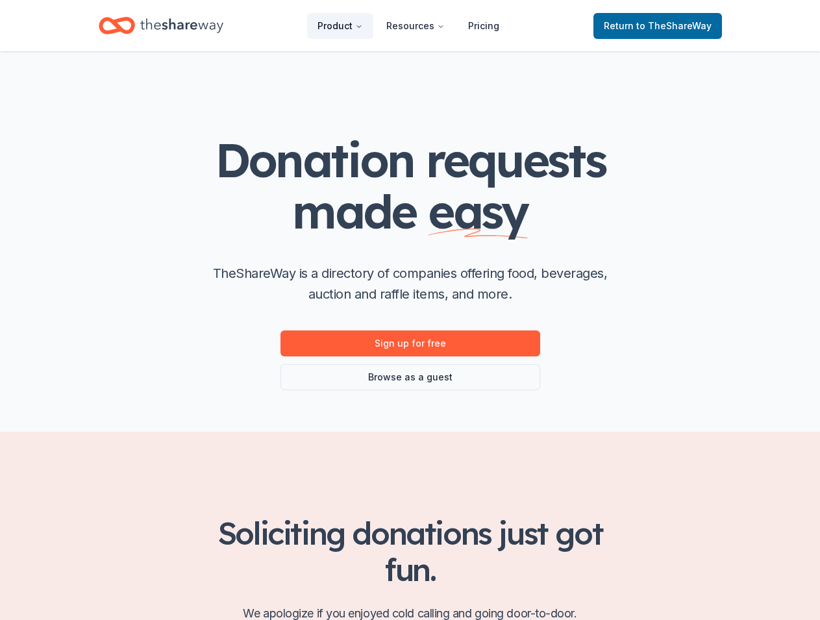
click at [330, 23] on button "Product" at bounding box center [340, 26] width 66 height 26
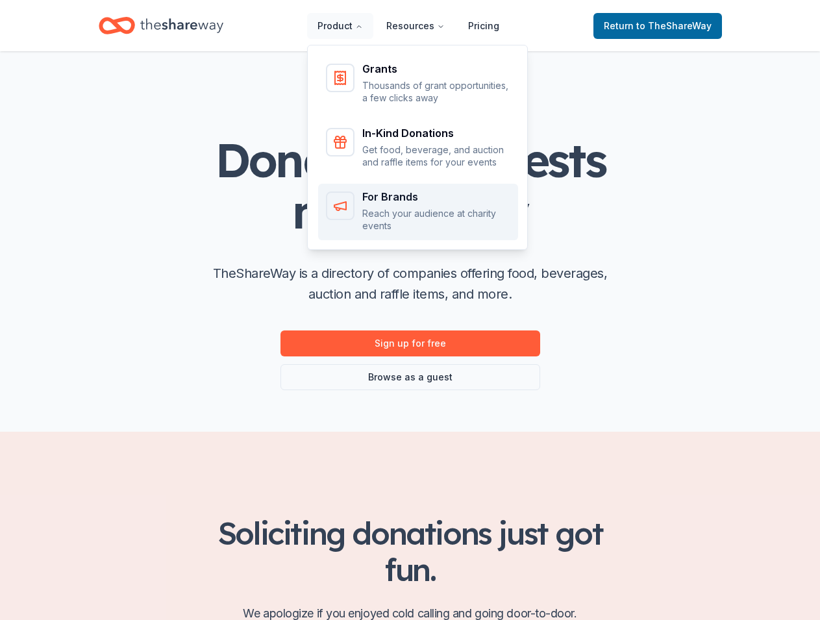
click at [374, 184] on link "For Brands Reach your audience at charity events" at bounding box center [418, 212] width 200 height 56
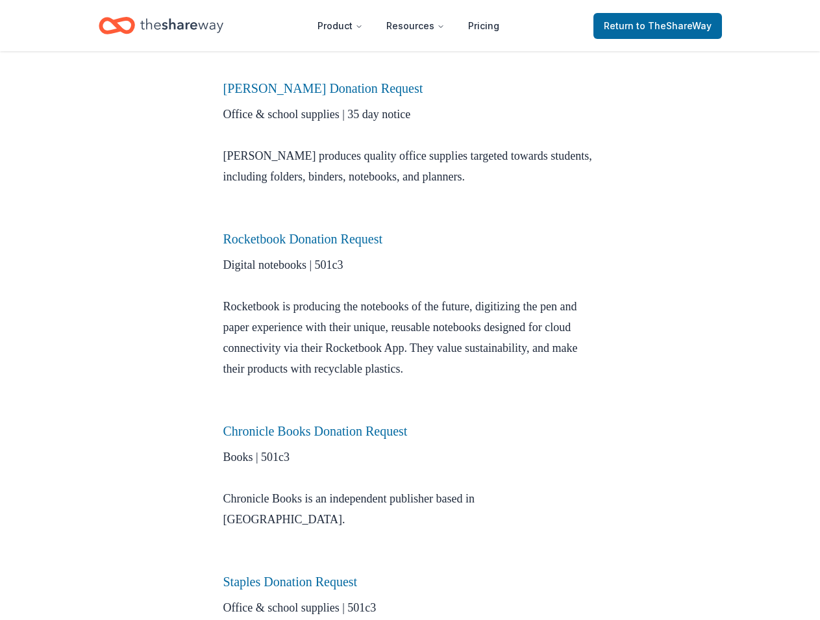
scroll to position [677, 0]
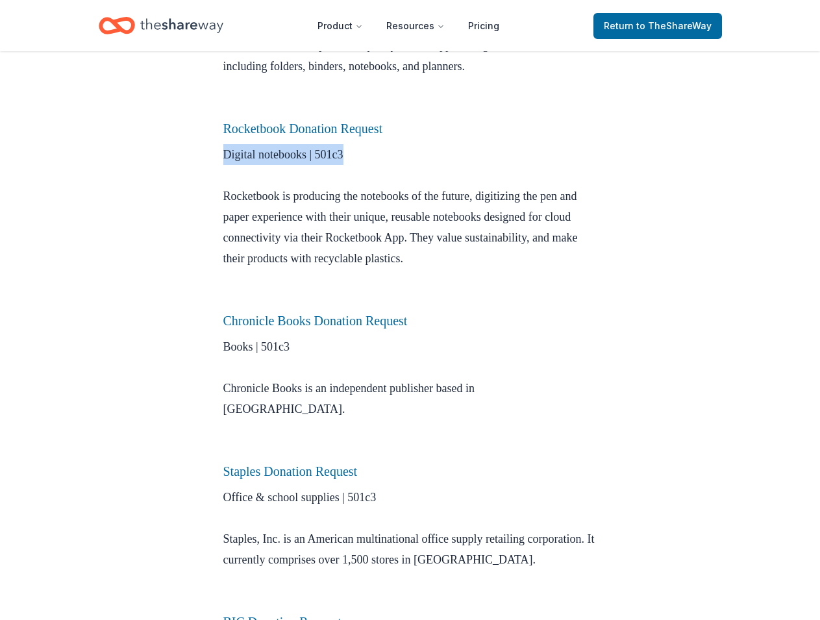
drag, startPoint x: 819, startPoint y: 147, endPoint x: 819, endPoint y: 139, distance: 8.4
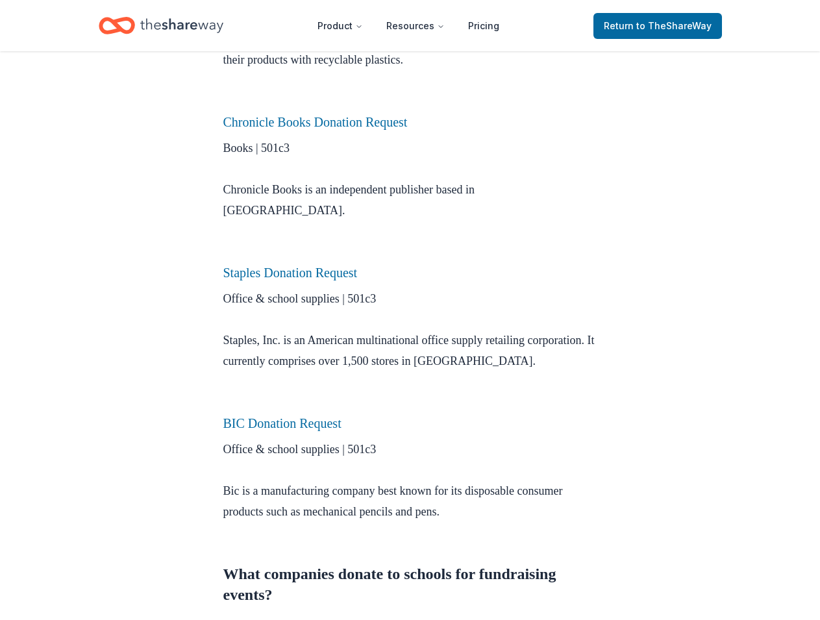
scroll to position [882, 0]
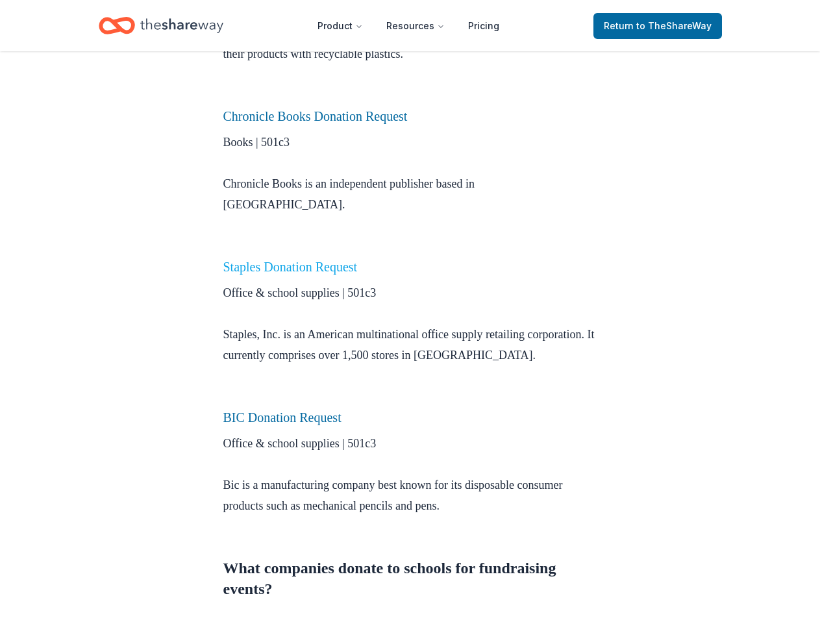
click at [297, 260] on link "Staples Donation Request" at bounding box center [290, 267] width 134 height 14
click at [328, 260] on link "Staples Donation Request" at bounding box center [290, 267] width 134 height 14
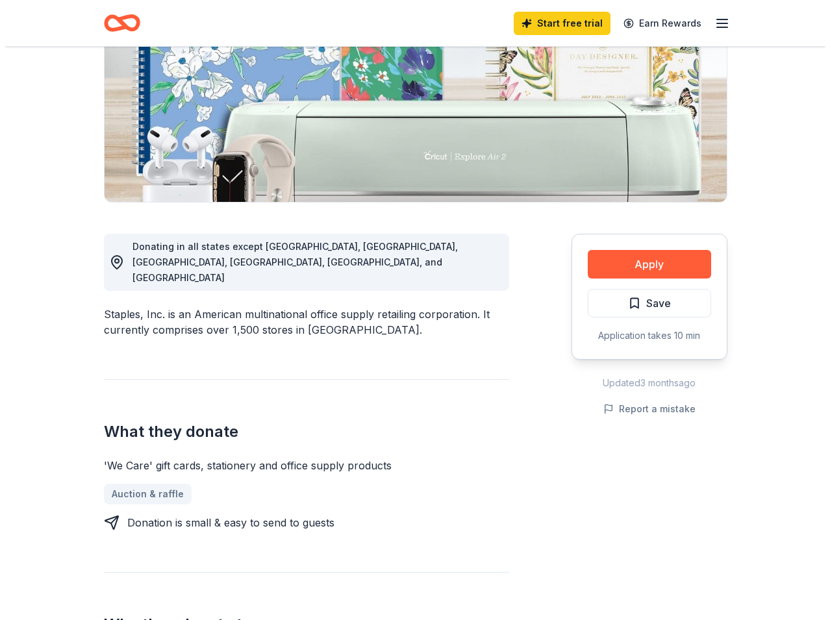
scroll to position [191, 0]
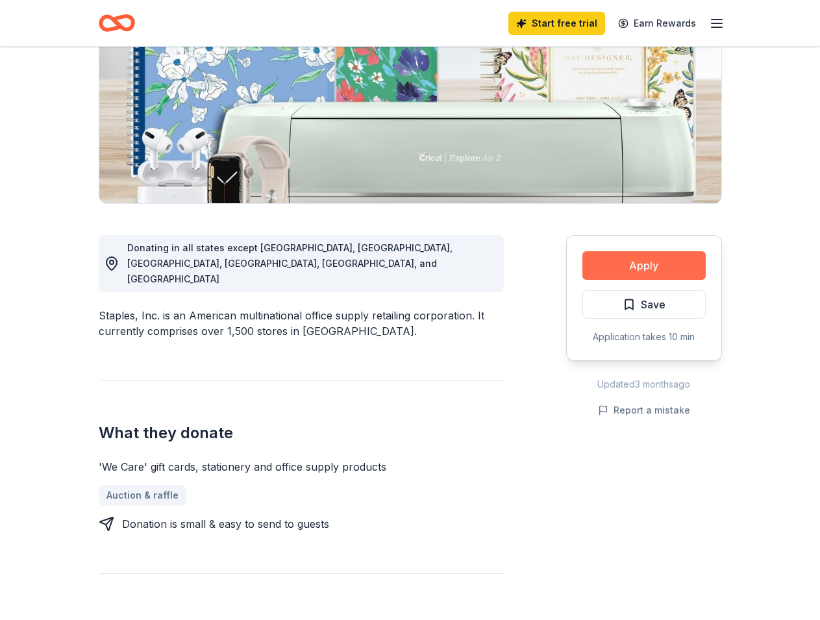
click at [658, 262] on button "Apply" at bounding box center [643, 265] width 123 height 29
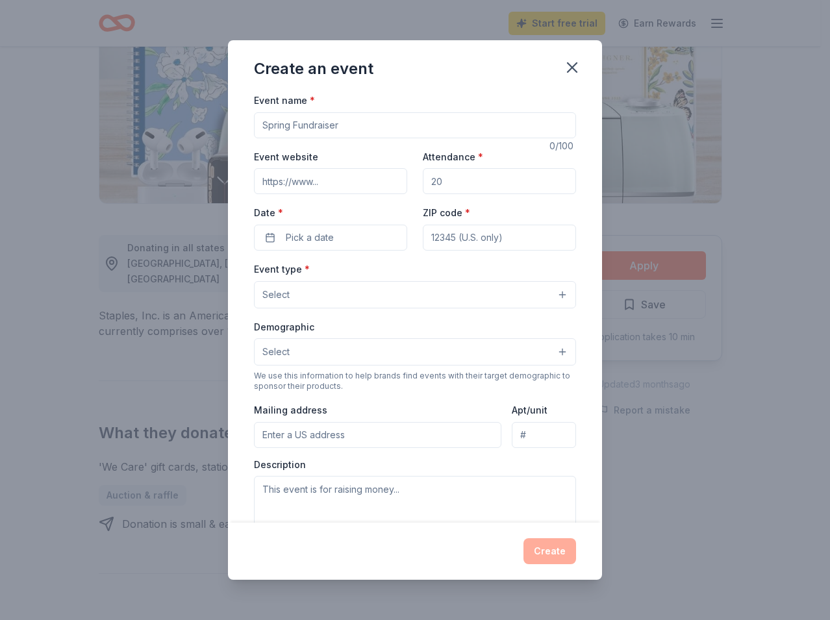
click at [454, 272] on div "Event type * Select" at bounding box center [415, 284] width 322 height 47
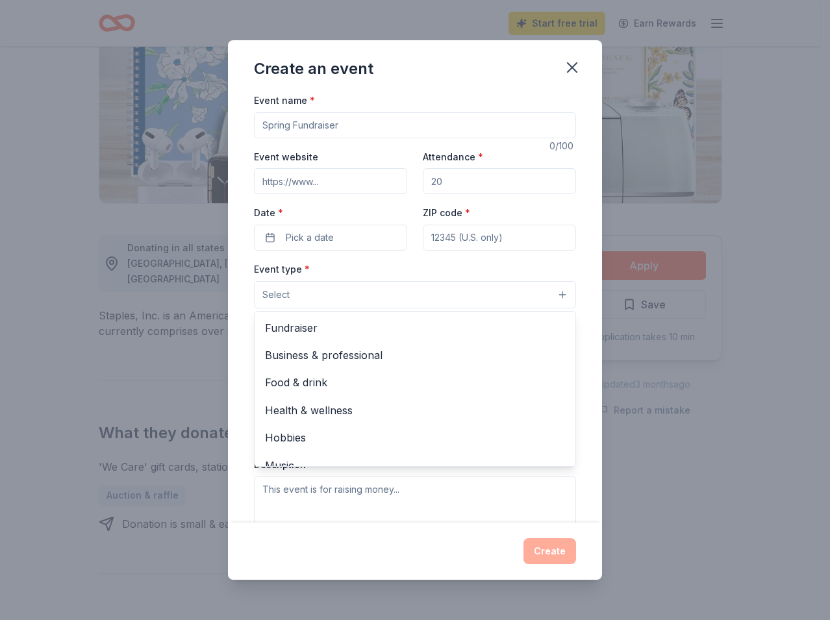
click at [458, 292] on button "Select" at bounding box center [415, 294] width 322 height 27
click at [570, 73] on div "Create an event Event name * 0 /100 Event website Attendance * Date * Pick a da…" at bounding box center [415, 309] width 374 height 539
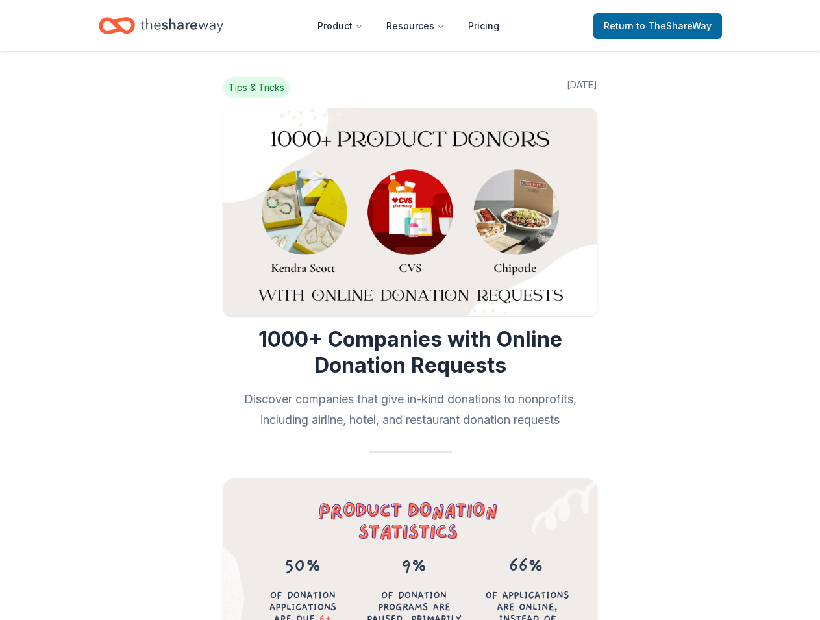
click at [397, 129] on img at bounding box center [410, 212] width 374 height 208
click at [669, 28] on span "to TheShareWay" at bounding box center [673, 25] width 75 height 11
click at [626, 19] on span "Return to TheShareWay" at bounding box center [658, 26] width 108 height 16
click at [669, 27] on span "to TheShareWay" at bounding box center [673, 25] width 75 height 11
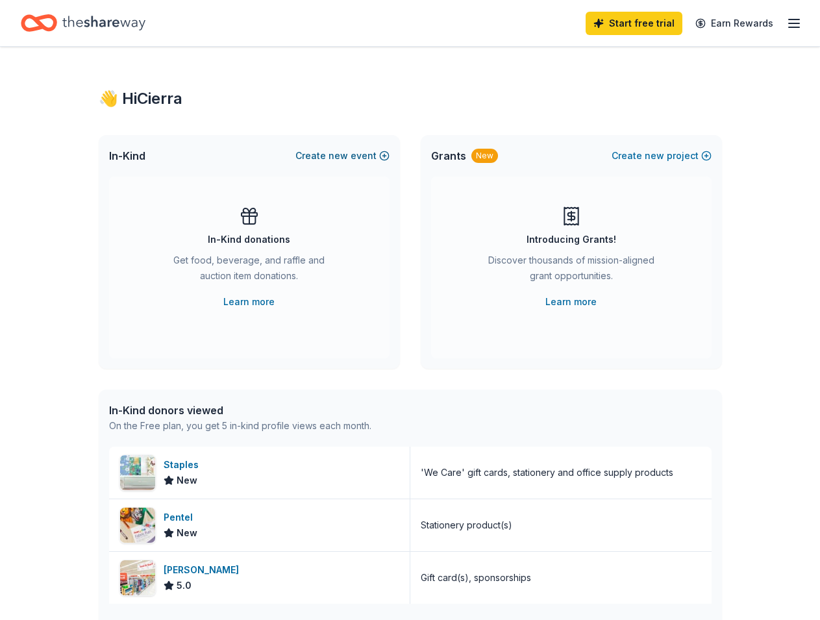
click at [330, 154] on button "Create new event" at bounding box center [342, 156] width 94 height 16
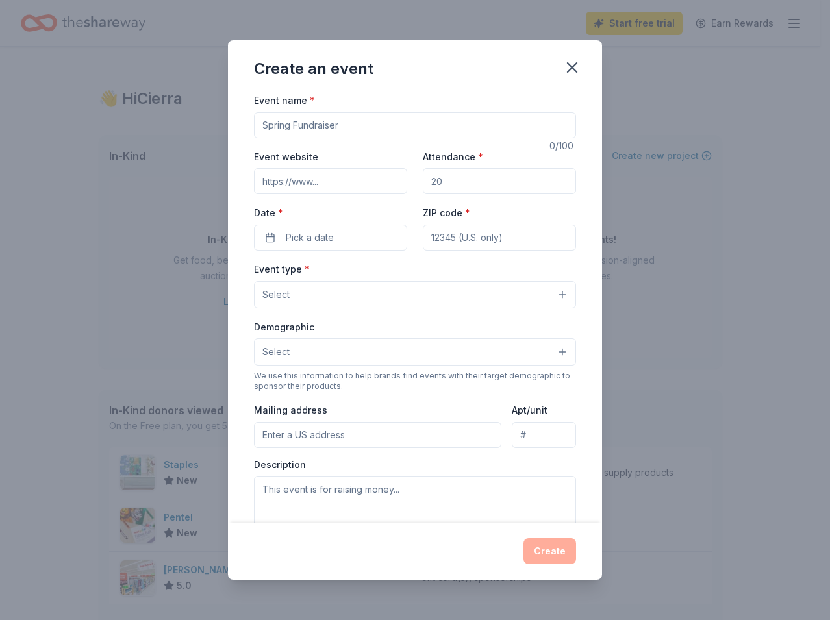
click at [291, 134] on input "Event name *" at bounding box center [415, 125] width 322 height 26
type input "Painting with a Panther"
click at [462, 183] on input "Attendance *" at bounding box center [499, 181] width 153 height 26
type input "50"
click at [319, 245] on button "Pick a date" at bounding box center [330, 238] width 153 height 26
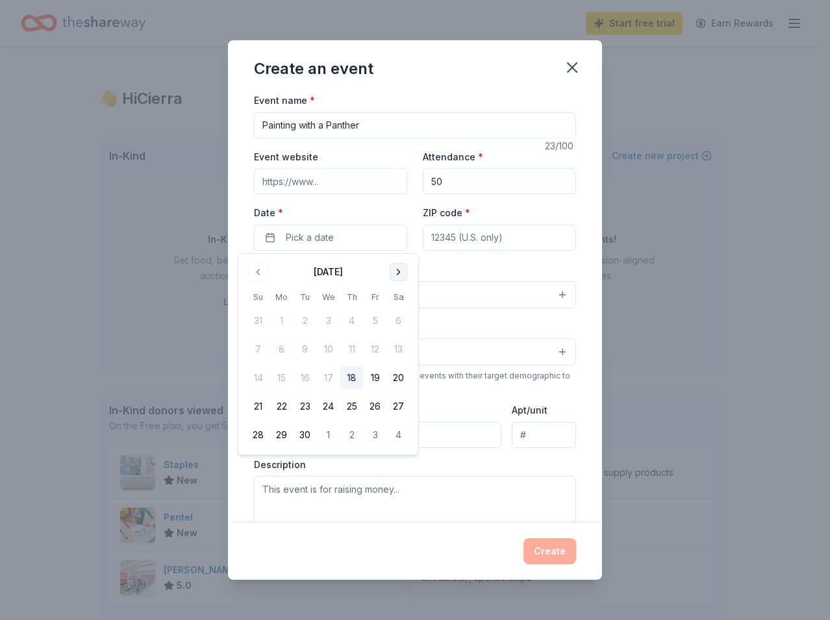
click at [402, 274] on button "Go to next month" at bounding box center [398, 272] width 18 height 18
click at [373, 351] on button "7" at bounding box center [375, 349] width 23 height 23
click at [455, 240] on input "ZIP code *" at bounding box center [499, 238] width 153 height 26
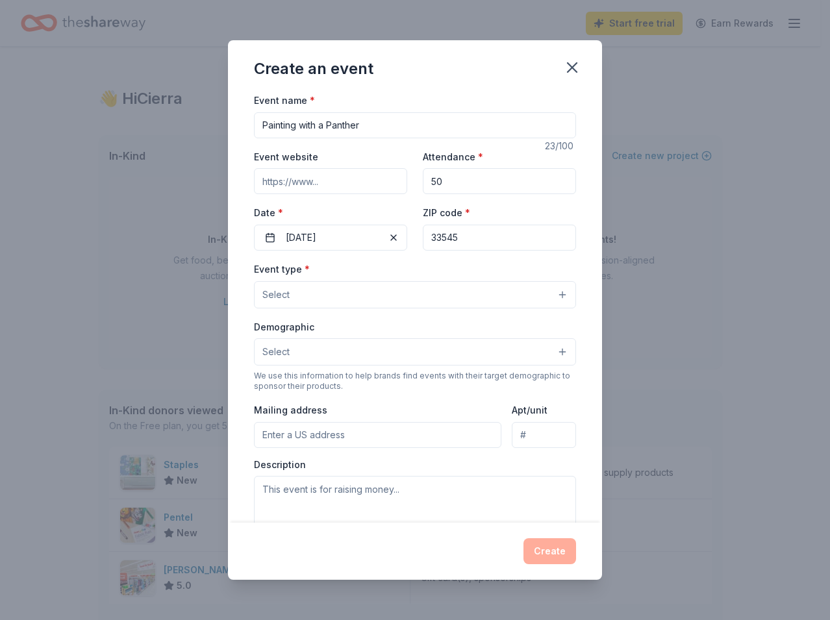
type input "33545"
click at [471, 297] on button "Select" at bounding box center [415, 294] width 322 height 27
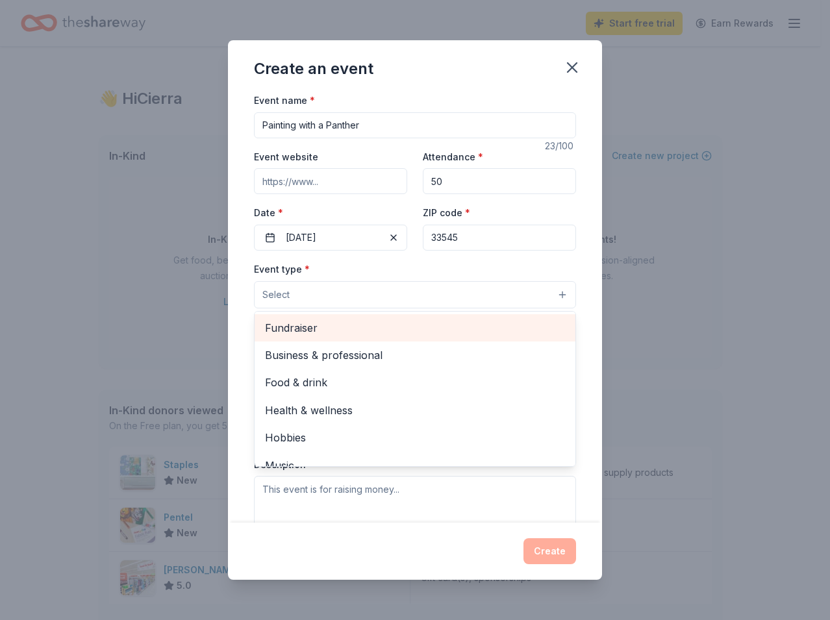
click at [459, 328] on span "Fundraiser" at bounding box center [415, 327] width 300 height 17
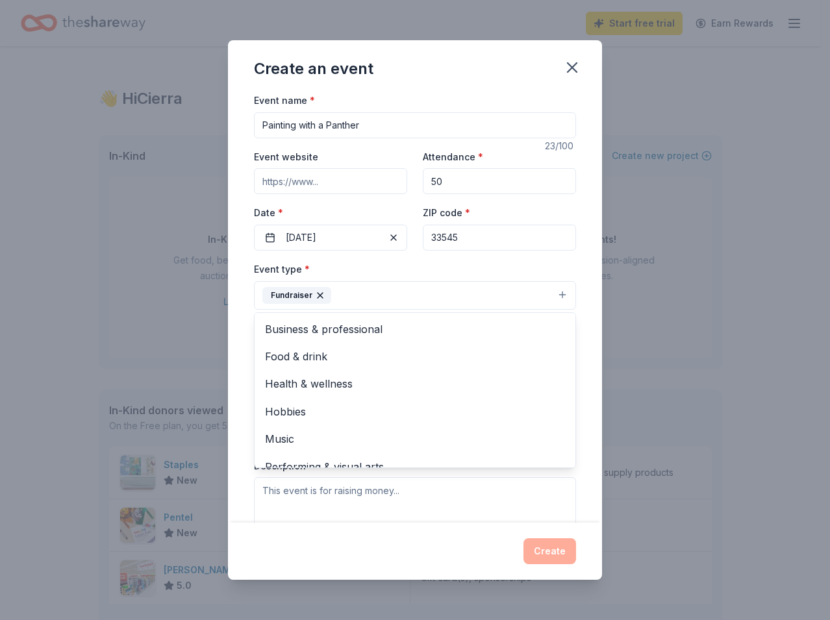
click at [511, 264] on div "Event type * Fundraiser Business & professional Food & drink Health & wellness …" at bounding box center [415, 285] width 322 height 49
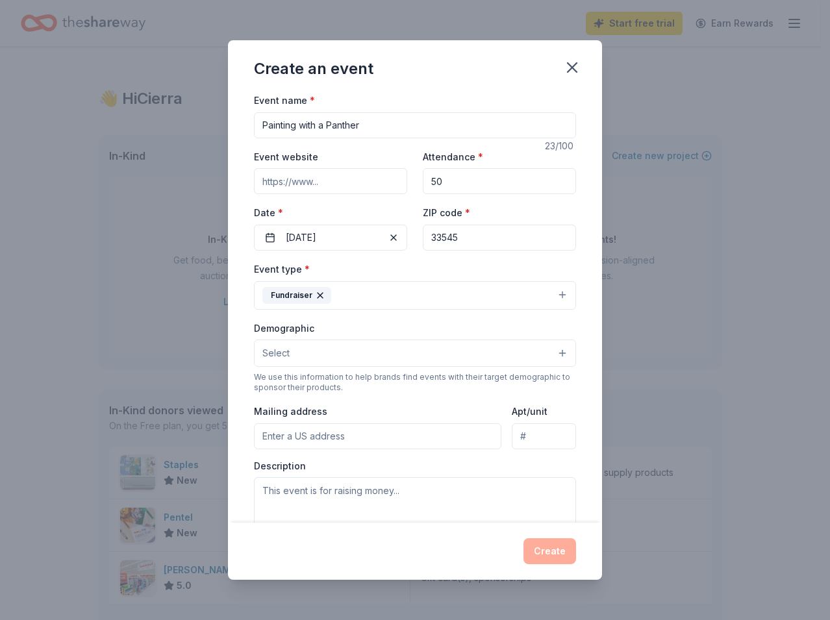
click at [441, 300] on button "Fundraiser" at bounding box center [415, 295] width 322 height 29
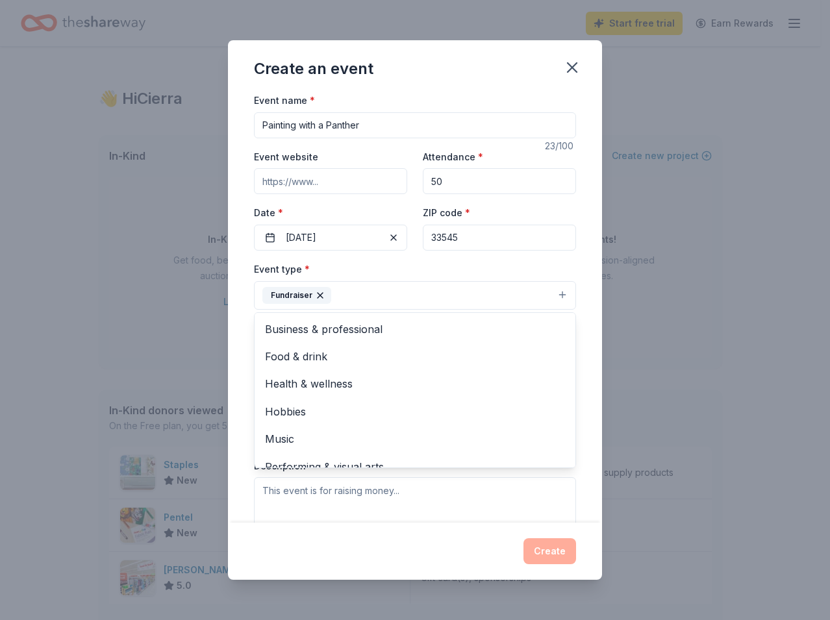
click at [428, 296] on button "Fundraiser" at bounding box center [415, 295] width 322 height 29
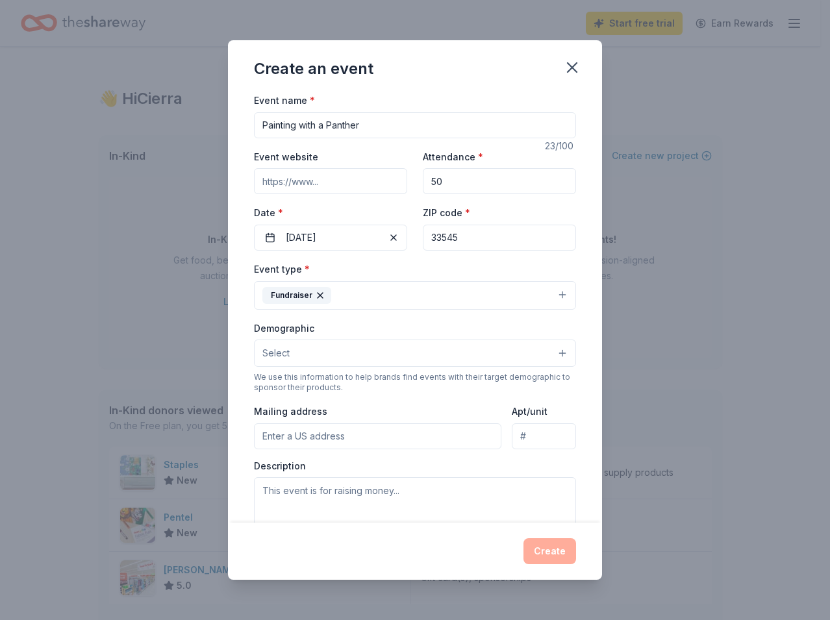
click at [480, 350] on button "Select" at bounding box center [415, 352] width 322 height 27
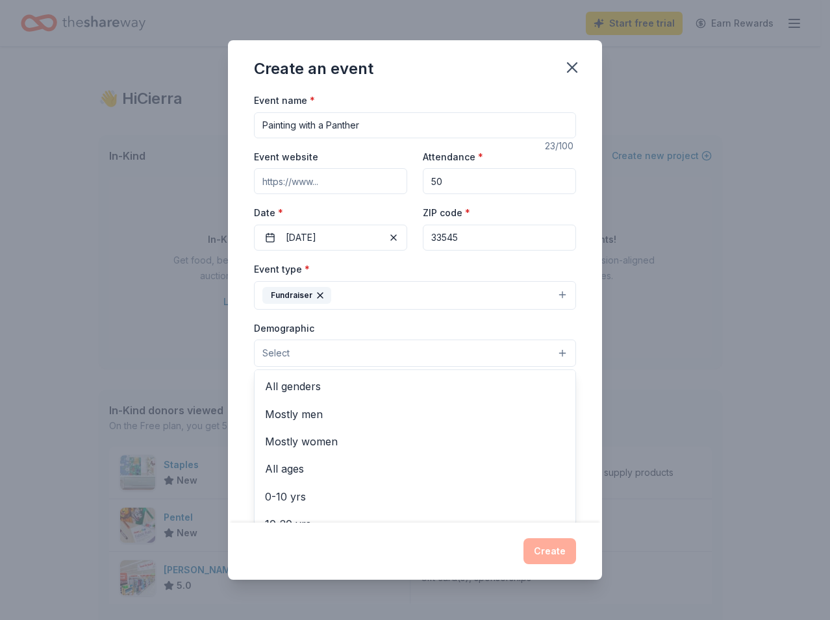
click at [475, 305] on div "Event type * Fundraiser Demographic Select All genders Mostly men Mostly women …" at bounding box center [415, 398] width 322 height 275
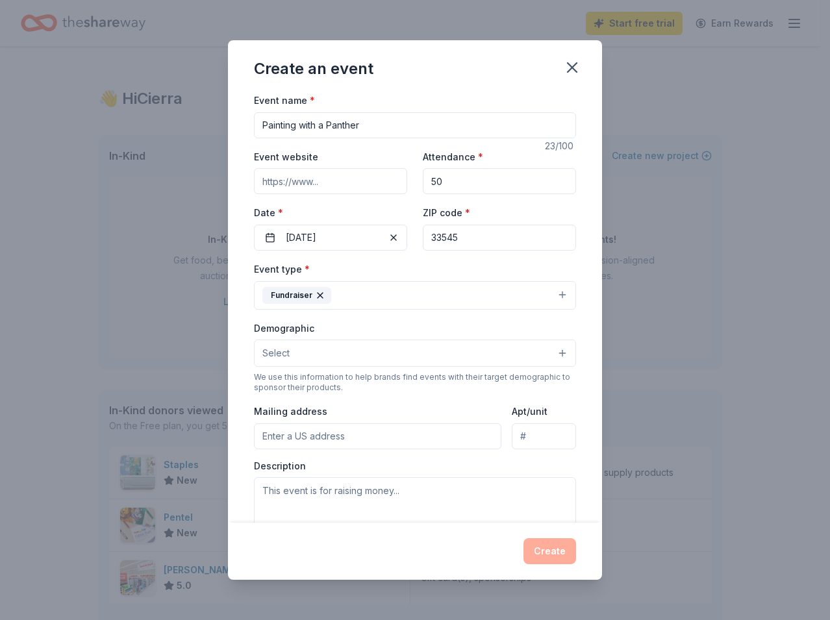
click at [489, 357] on button "Select" at bounding box center [415, 352] width 322 height 27
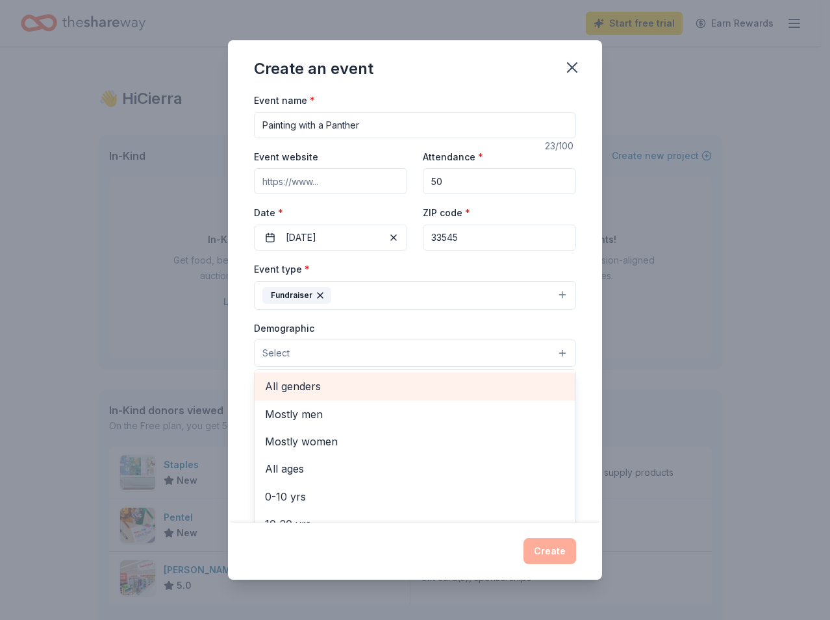
click at [361, 381] on span "All genders" at bounding box center [415, 386] width 300 height 17
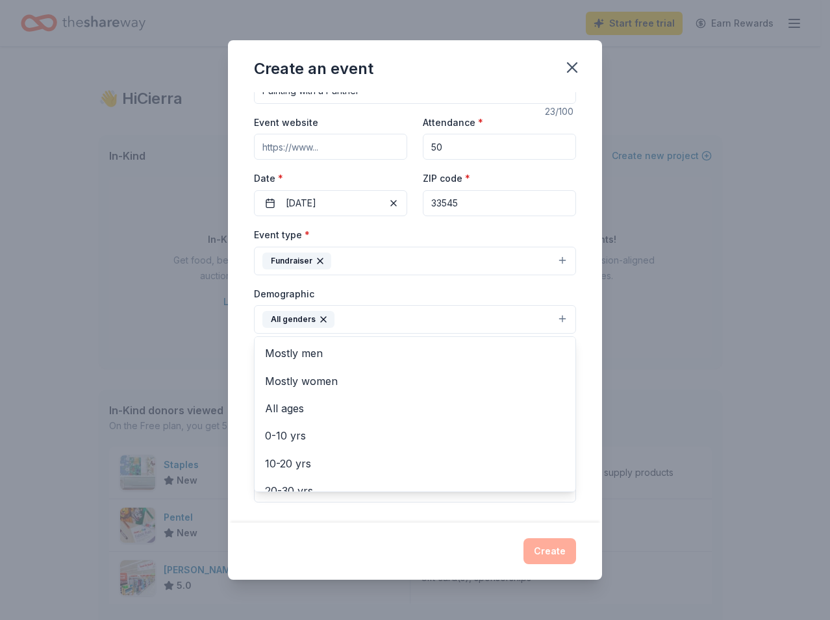
scroll to position [55, 0]
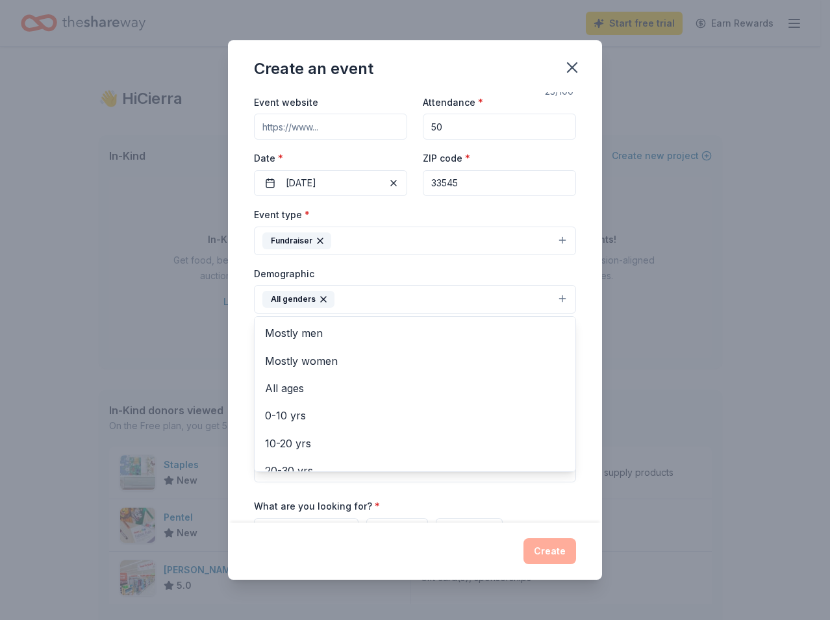
click at [571, 357] on div "Event name * Painting with a Panther 23 /100 Event website Attendance * 50 Date…" at bounding box center [415, 307] width 374 height 430
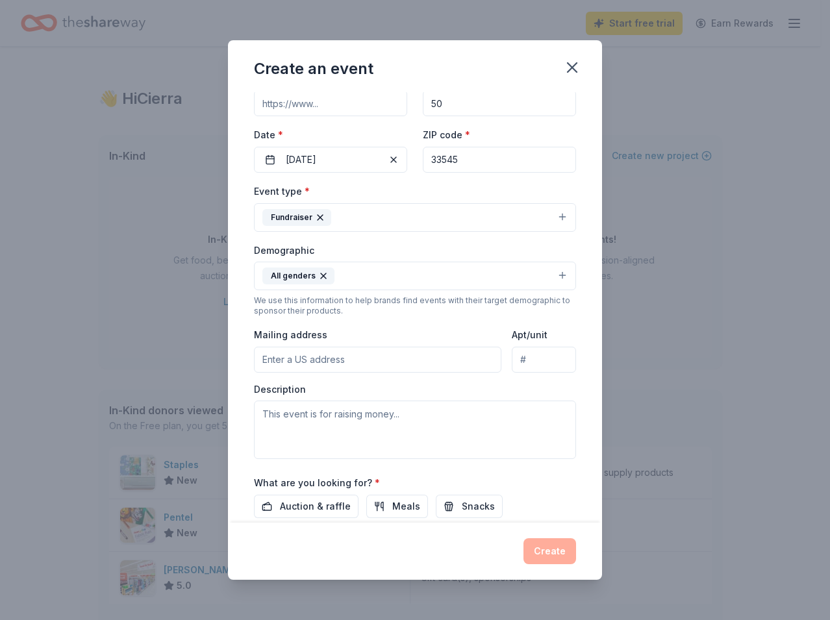
scroll to position [76, 0]
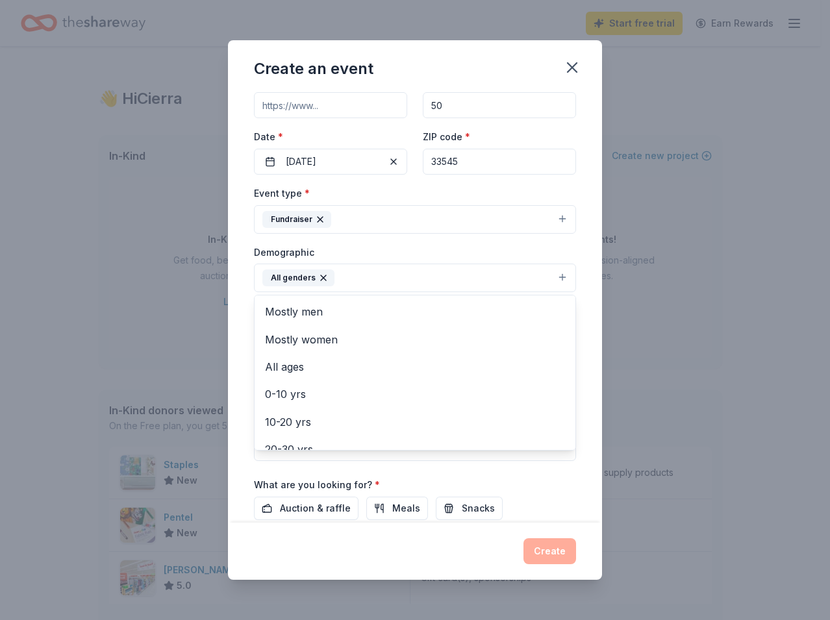
click at [439, 269] on button "All genders" at bounding box center [415, 278] width 322 height 29
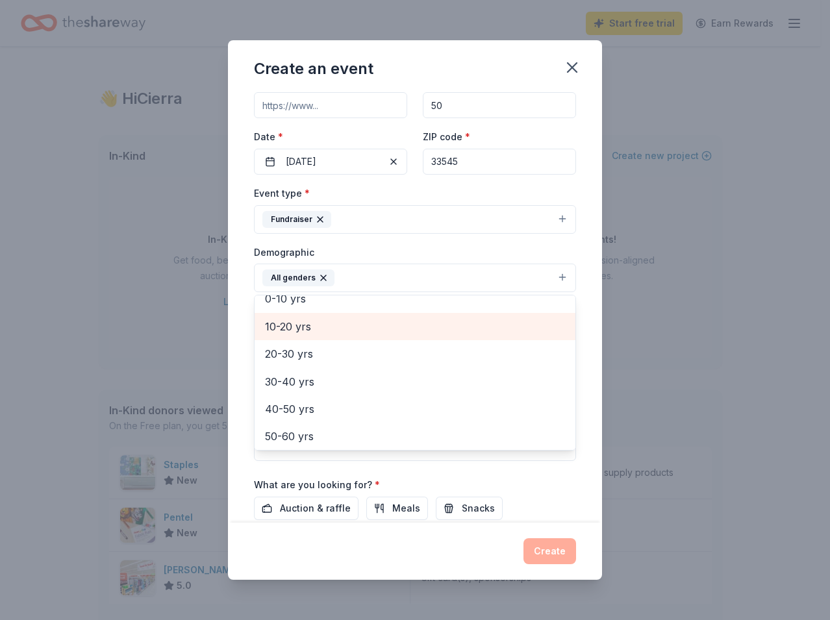
click at [288, 330] on span "10-20 yrs" at bounding box center [415, 326] width 300 height 17
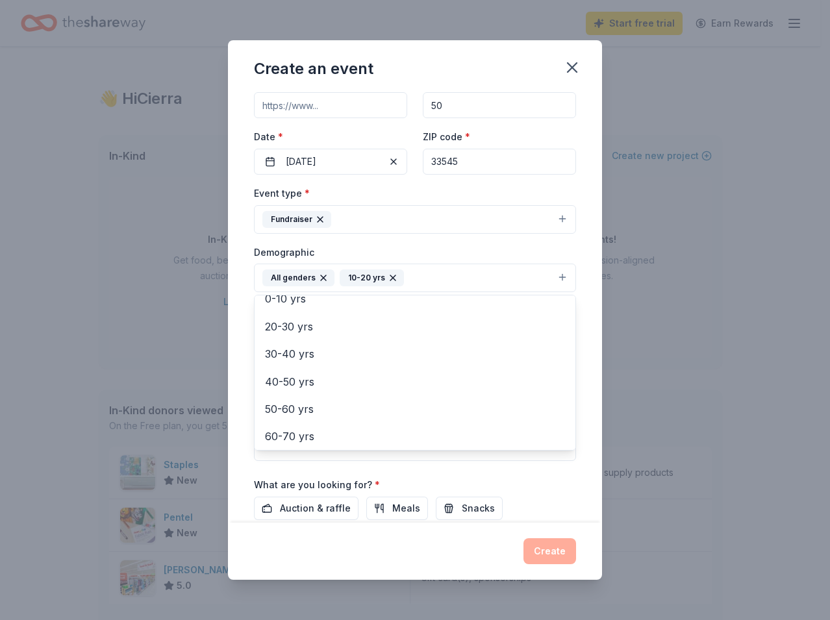
click at [575, 349] on div "Event name * Painting with a Panther 23 /100 Event website Attendance * 50 Date…" at bounding box center [415, 307] width 374 height 430
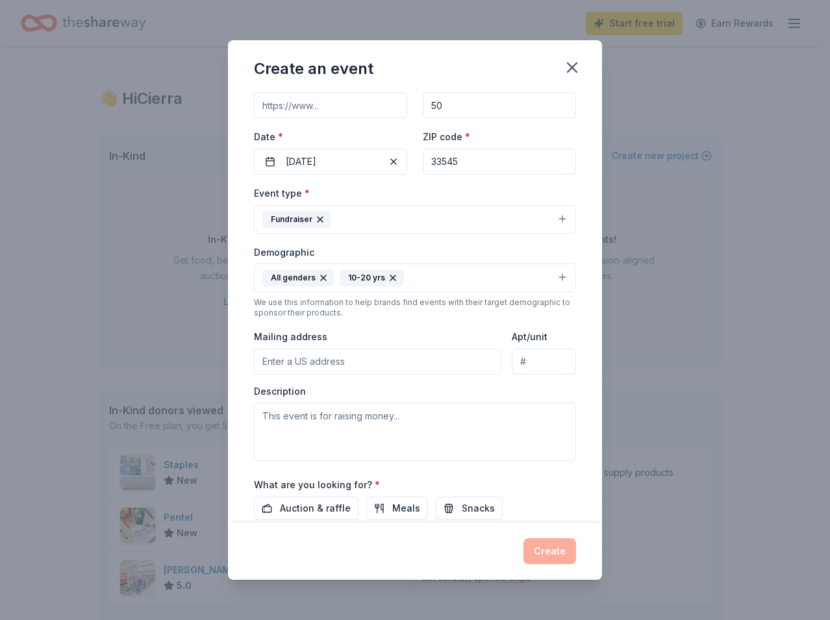
click at [551, 275] on button "All genders 10-20 yrs" at bounding box center [415, 278] width 322 height 29
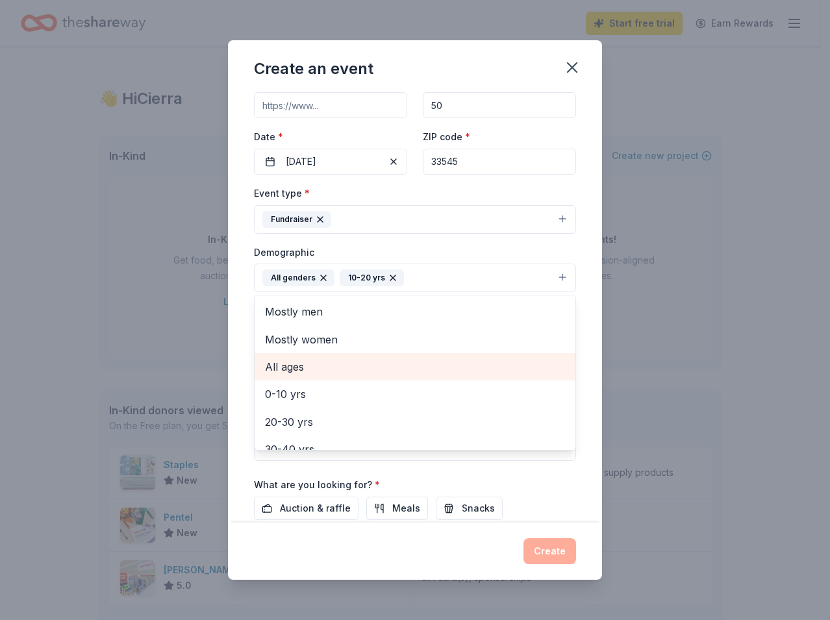
click at [531, 357] on div "All ages" at bounding box center [414, 366] width 321 height 27
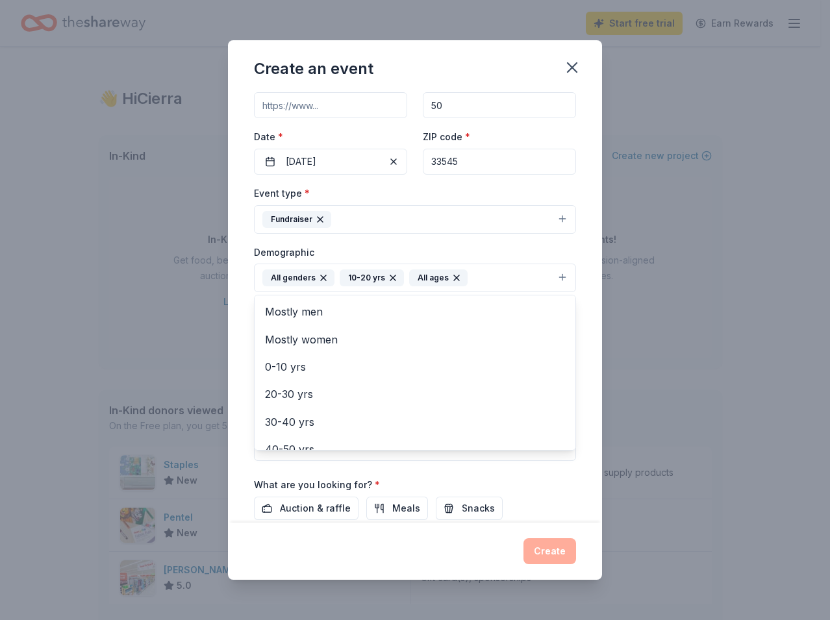
click at [390, 275] on icon "button" at bounding box center [393, 278] width 10 height 10
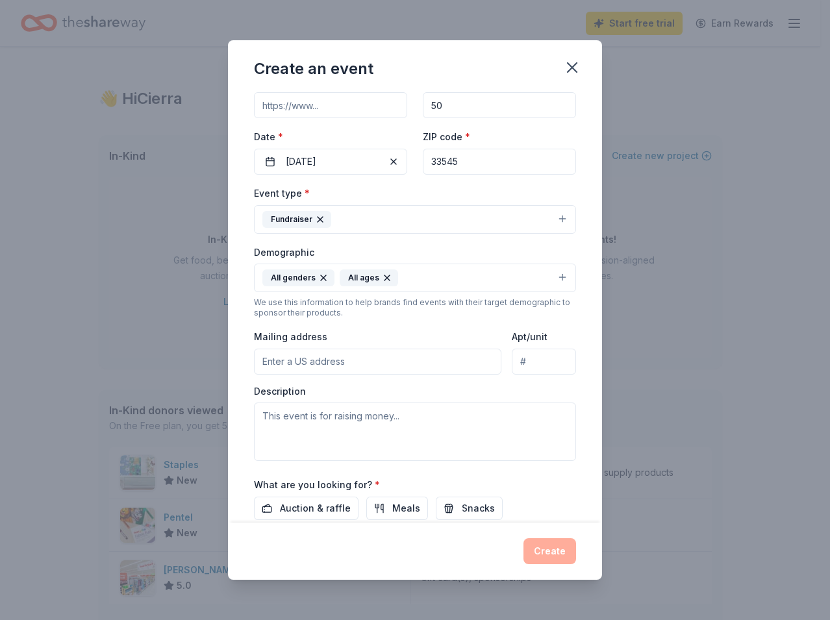
click at [581, 331] on div "Event name * Painting with a Panther 23 /100 Event website Attendance * 50 Date…" at bounding box center [415, 307] width 374 height 430
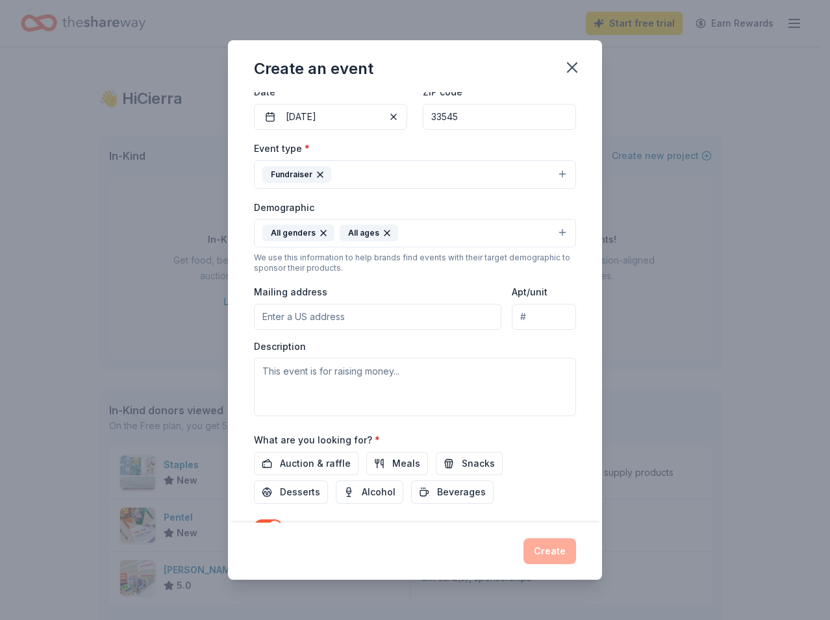
scroll to position [137, 0]
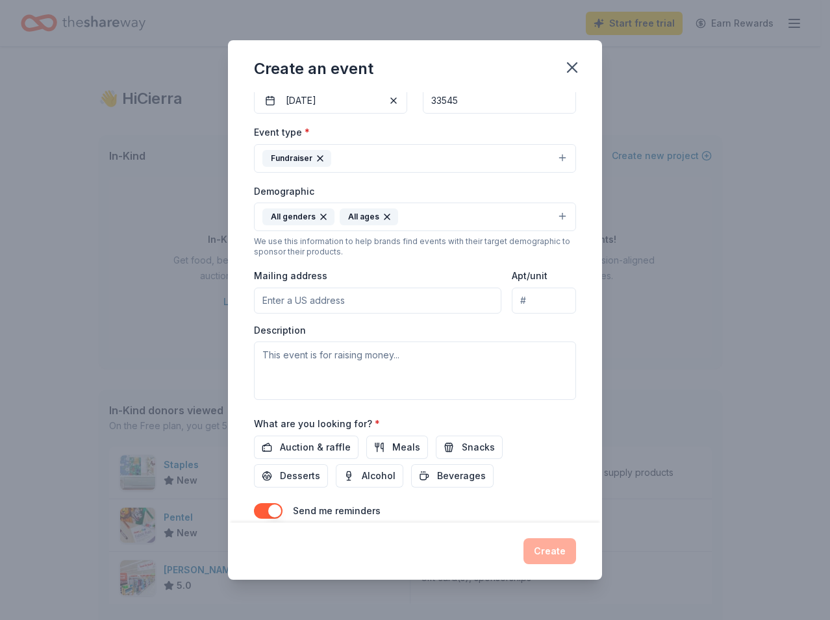
click at [328, 301] on input "Mailing address" at bounding box center [377, 301] width 247 height 26
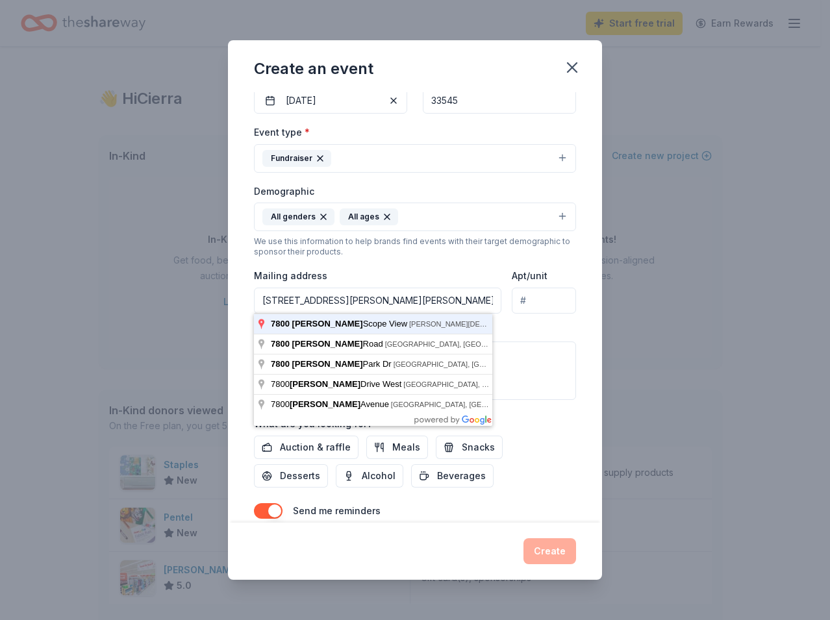
type input "7800 Avery Scope View, Wesley Chapel, FL, 33545"
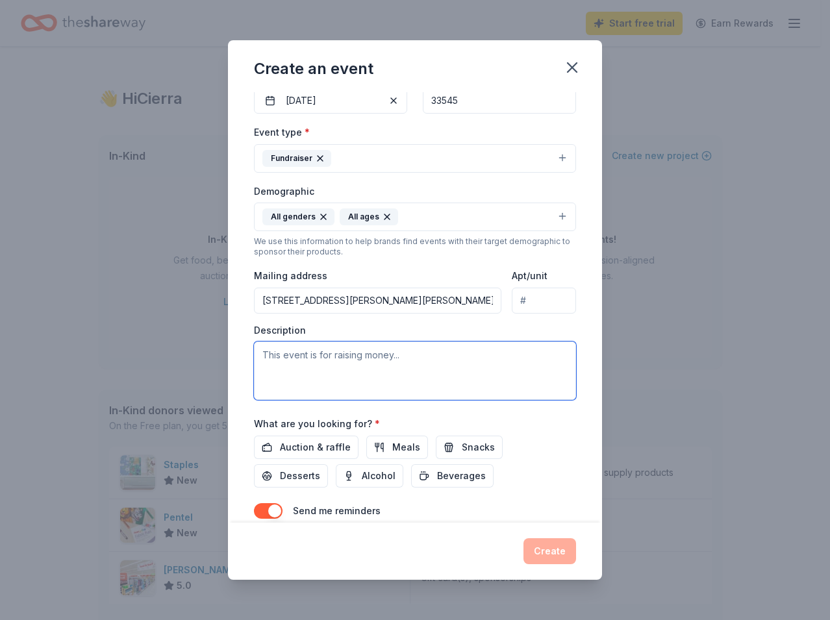
click at [410, 356] on textarea at bounding box center [415, 370] width 322 height 58
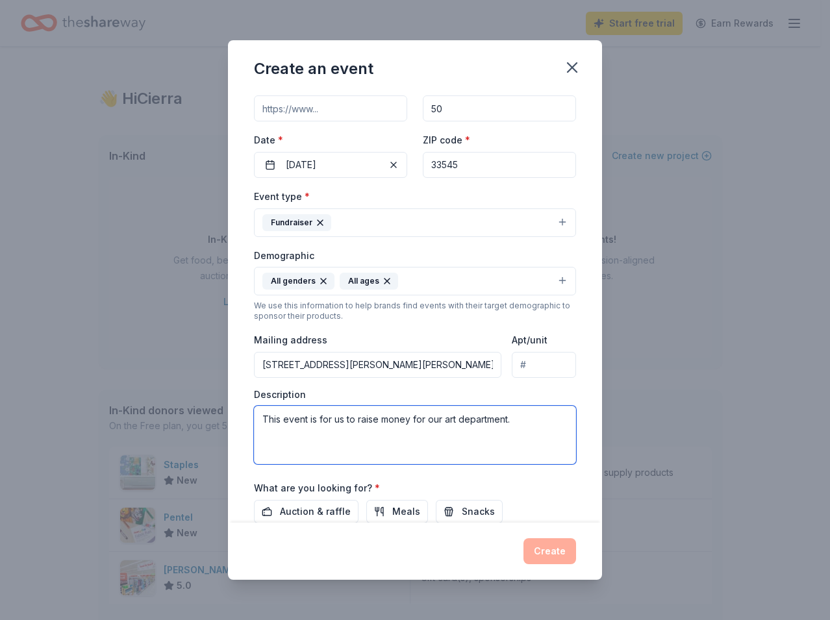
scroll to position [142, 0]
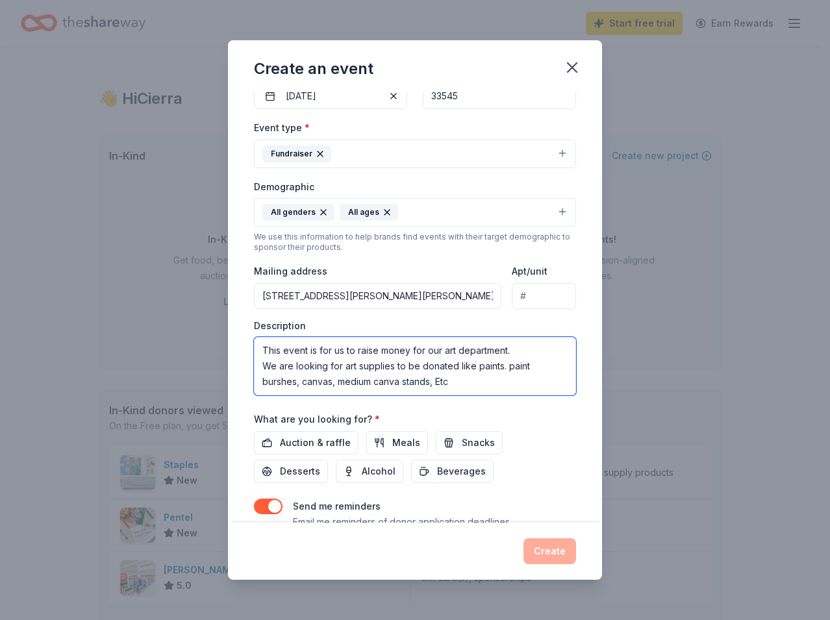
click at [511, 352] on textarea "This event is for us to raise money for our art department. We are looking for …" at bounding box center [415, 366] width 322 height 58
drag, startPoint x: 483, startPoint y: 388, endPoint x: 244, endPoint y: 365, distance: 240.0
click at [244, 365] on div "Event name * Painting with a Panther 23 /100 Event website Attendance * 50 Date…" at bounding box center [415, 307] width 374 height 430
type textarea "This event is for us to raise money for our art department."
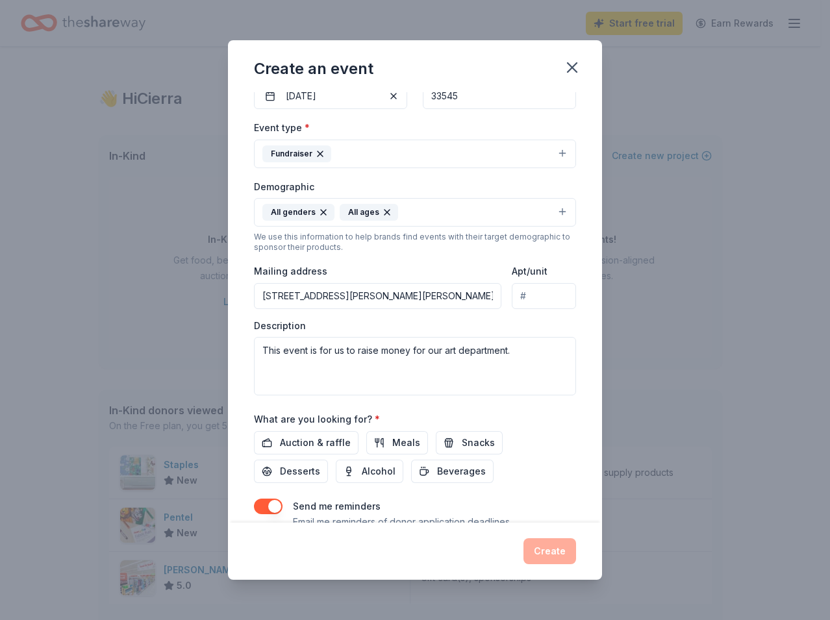
drag, startPoint x: 591, startPoint y: 361, endPoint x: 587, endPoint y: 394, distance: 33.3
click at [587, 398] on div "Event name * Painting with a Panther 23 /100 Event website Attendance * 50 Date…" at bounding box center [415, 307] width 374 height 430
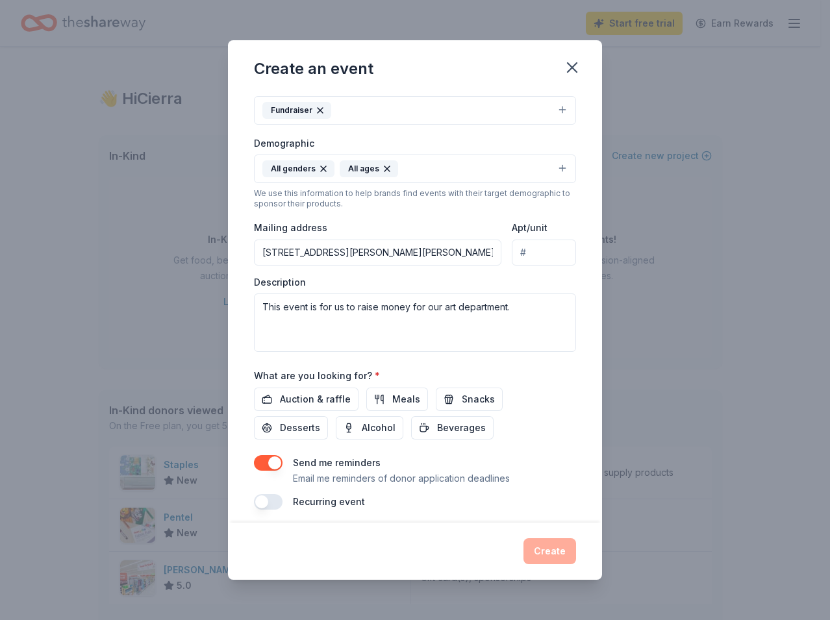
scroll to position [193, 0]
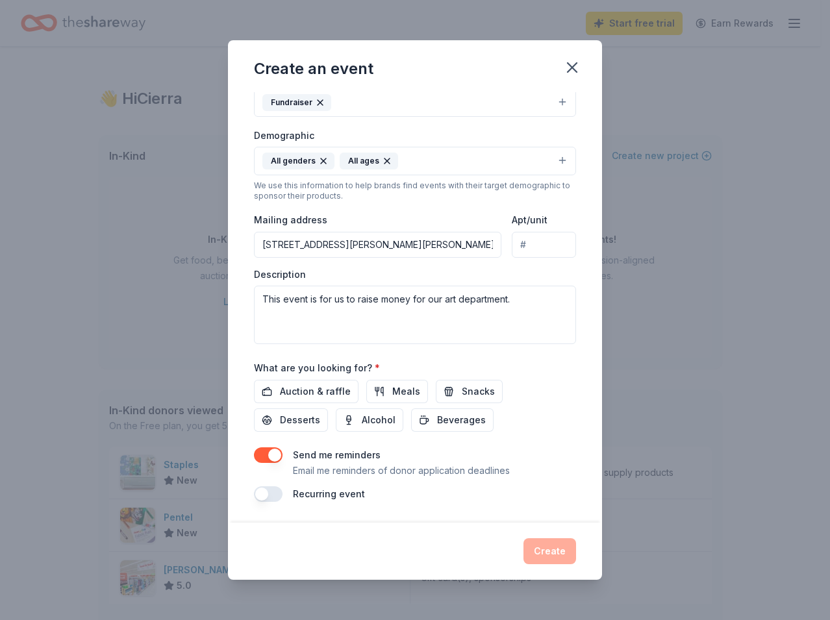
click at [396, 558] on div "Create" at bounding box center [415, 551] width 322 height 26
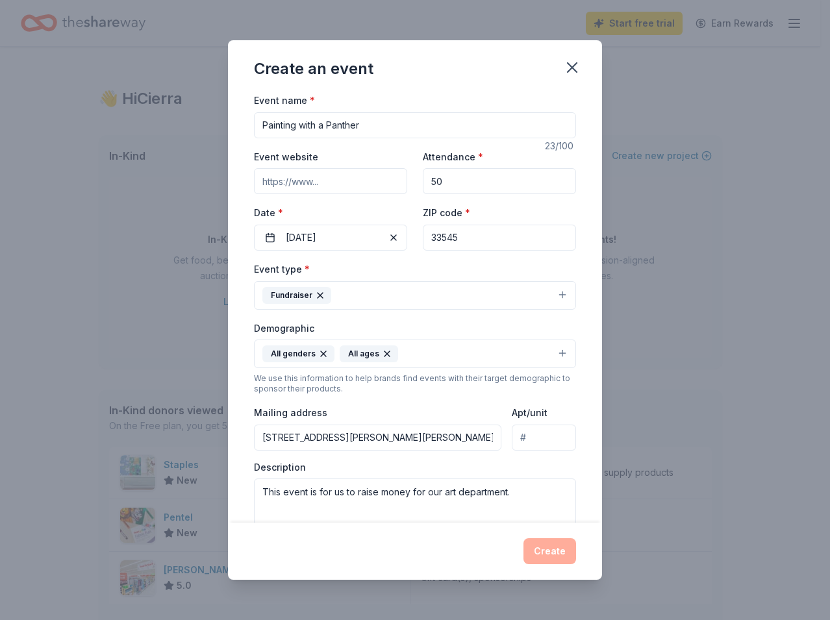
click at [506, 260] on div "Event name * Painting with a Panther 23 /100 Event website Attendance * 50 Date…" at bounding box center [415, 393] width 322 height 602
click at [534, 467] on div "Description This event is for us to raise money for our art department." at bounding box center [415, 499] width 322 height 77
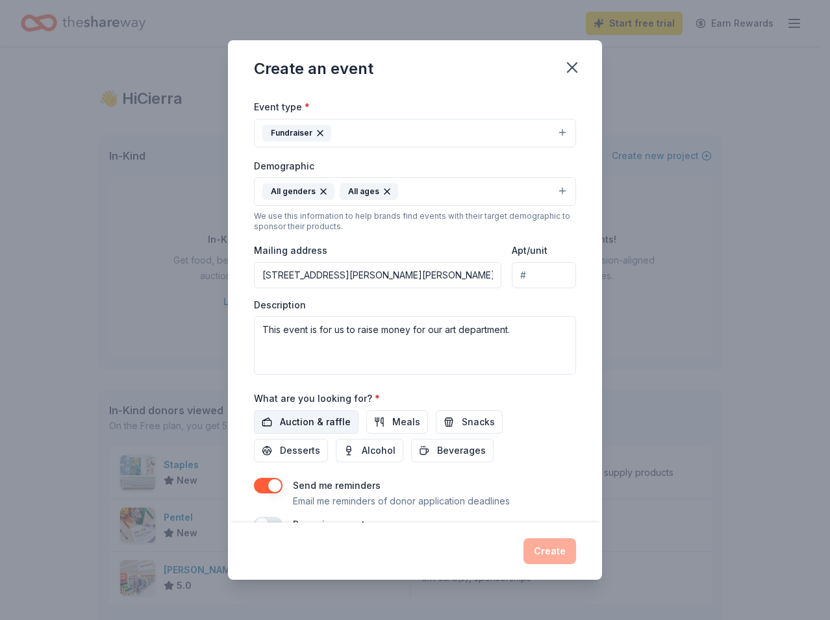
click at [341, 427] on span "Auction & raffle" at bounding box center [315, 422] width 71 height 16
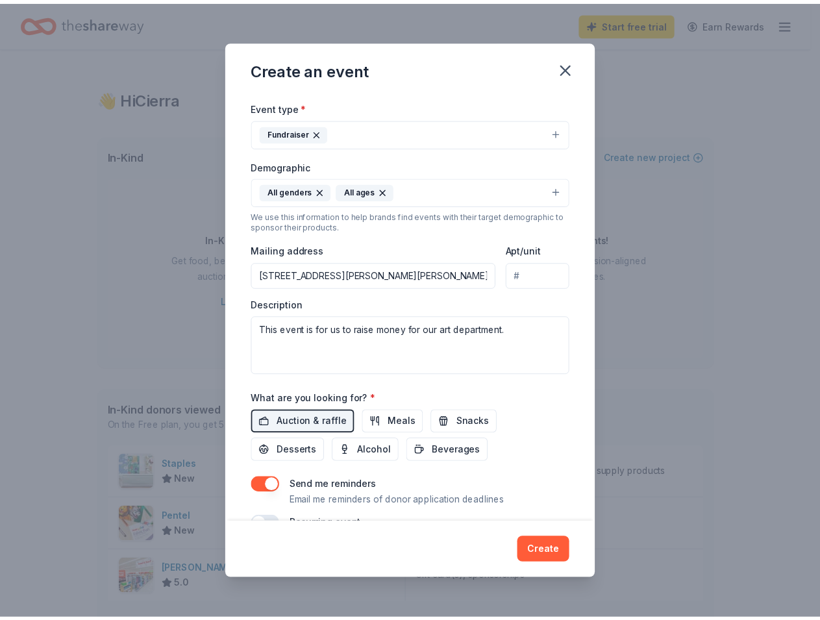
scroll to position [140, 0]
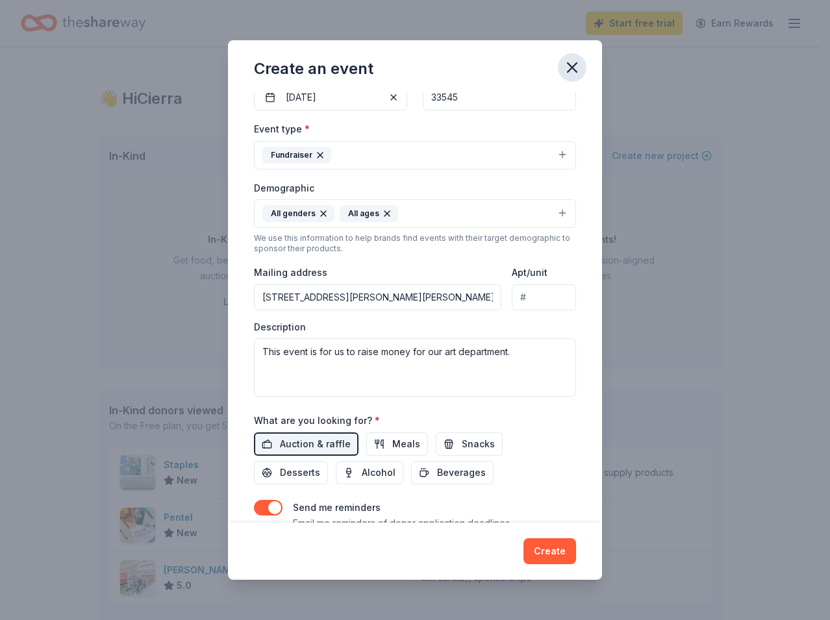
click at [563, 62] on icon "button" at bounding box center [572, 67] width 18 height 18
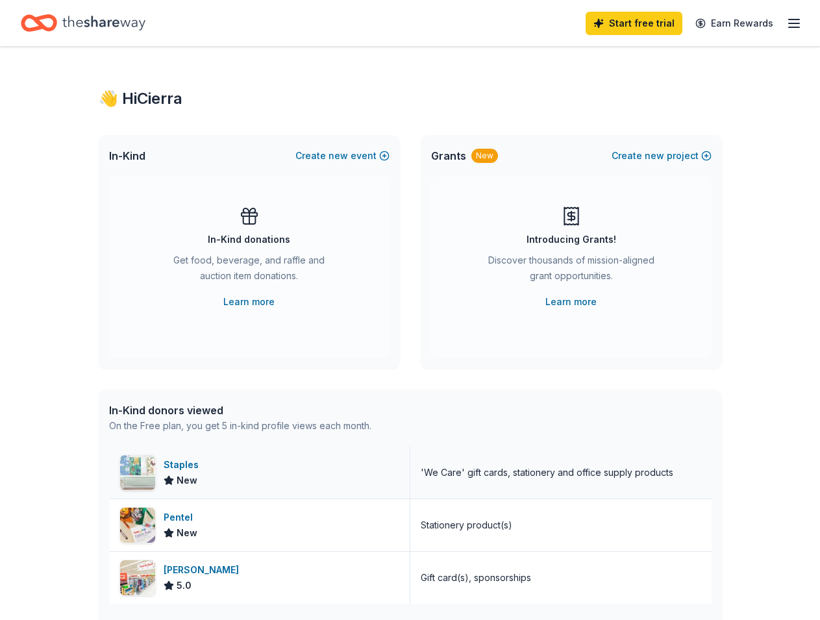
click at [181, 464] on div "Staples" at bounding box center [184, 465] width 40 height 16
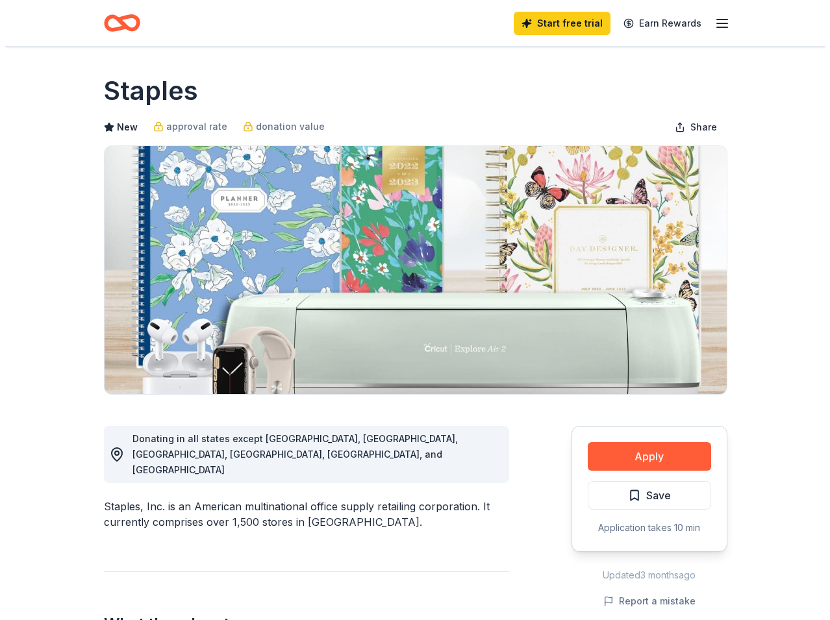
scroll to position [1, 0]
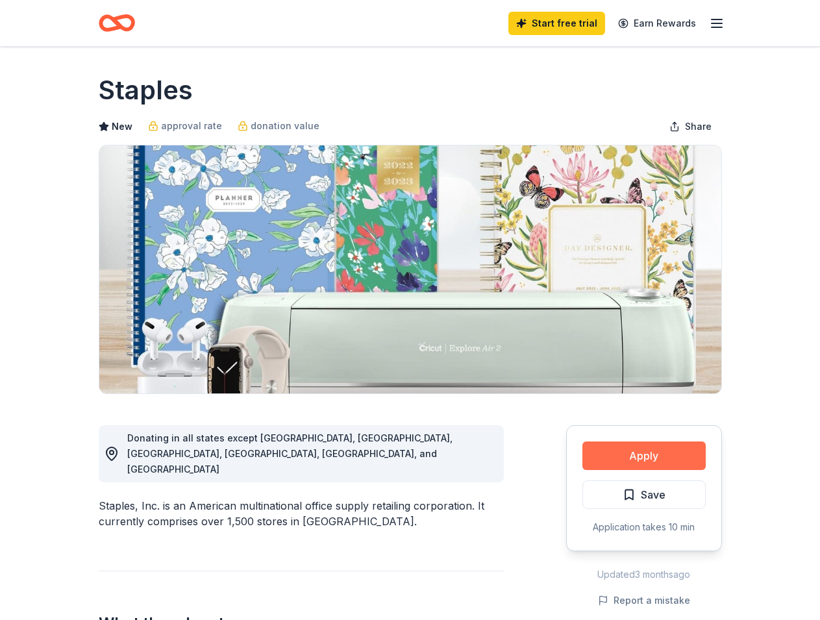
click at [662, 457] on button "Apply" at bounding box center [643, 455] width 123 height 29
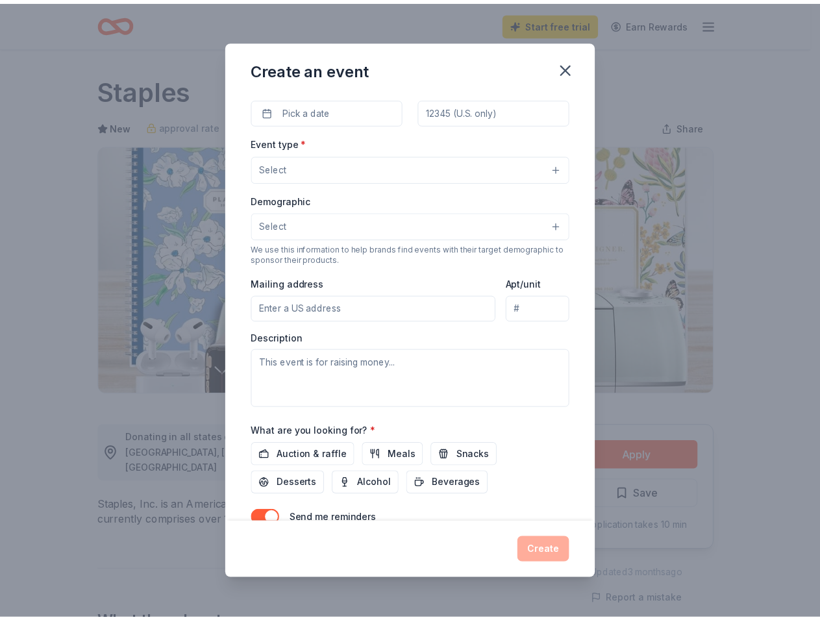
scroll to position [0, 0]
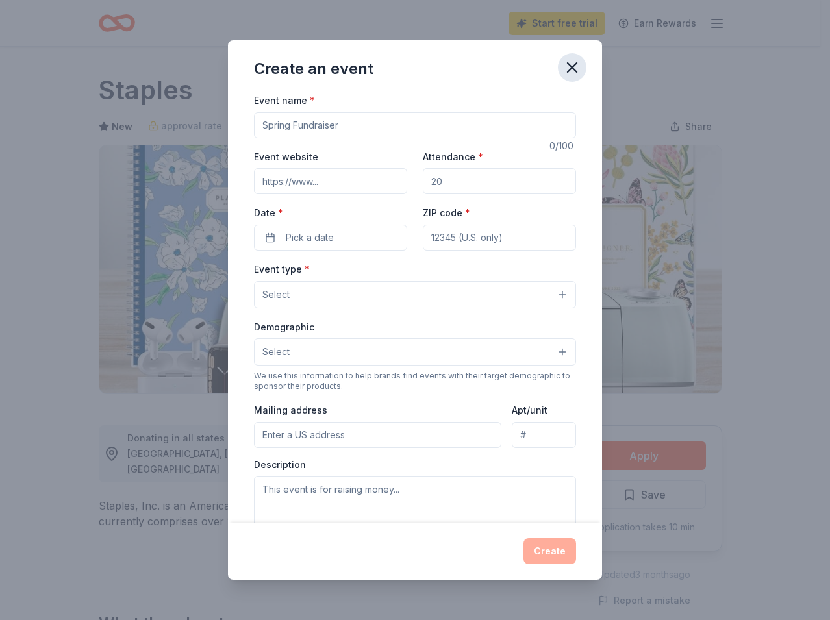
click at [577, 69] on icon "button" at bounding box center [572, 67] width 18 height 18
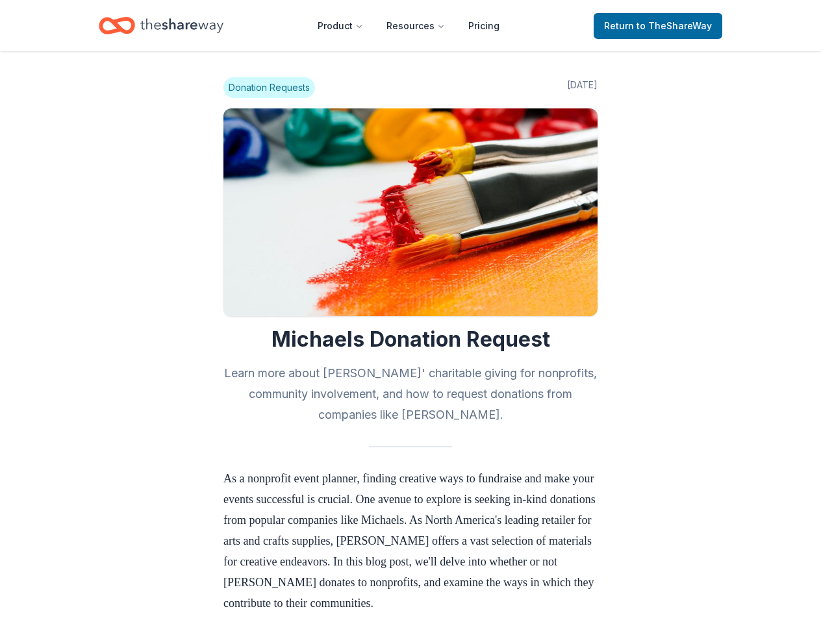
click at [274, 85] on span "Donation Requests" at bounding box center [269, 87] width 92 height 21
drag, startPoint x: 507, startPoint y: 323, endPoint x: 500, endPoint y: 323, distance: 6.5
click at [492, 334] on h1 "Michaels Donation Request" at bounding box center [410, 340] width 374 height 26
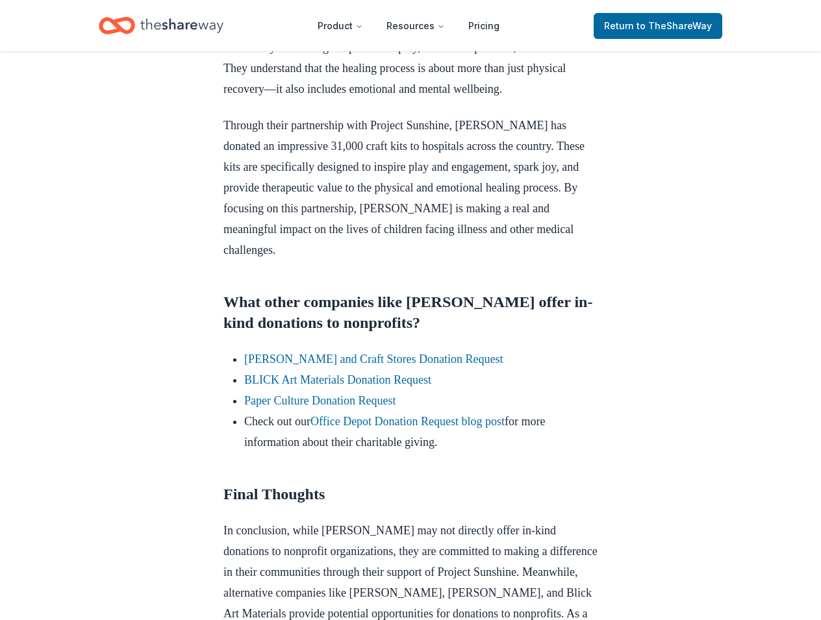
scroll to position [948, 0]
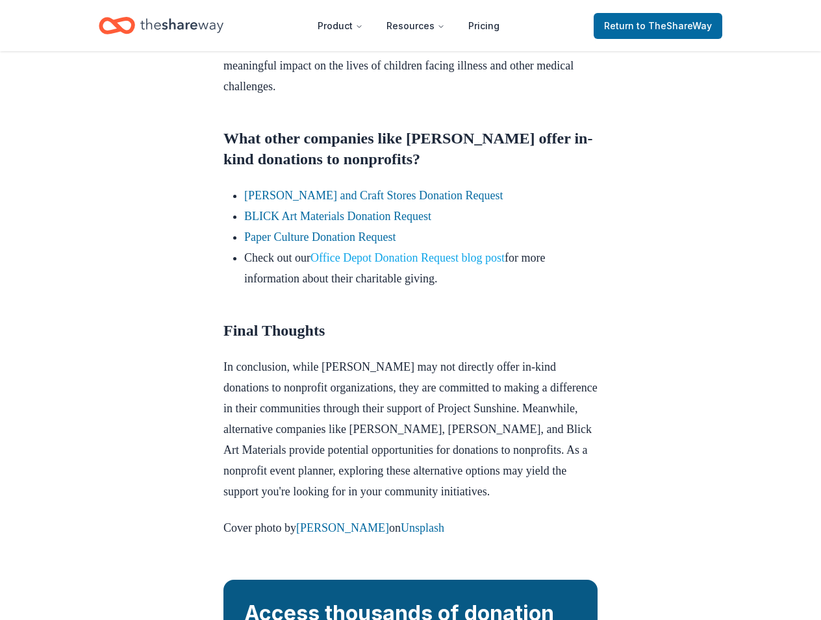
click at [388, 264] on link "Office Depot Donation Request blog post" at bounding box center [407, 257] width 194 height 13
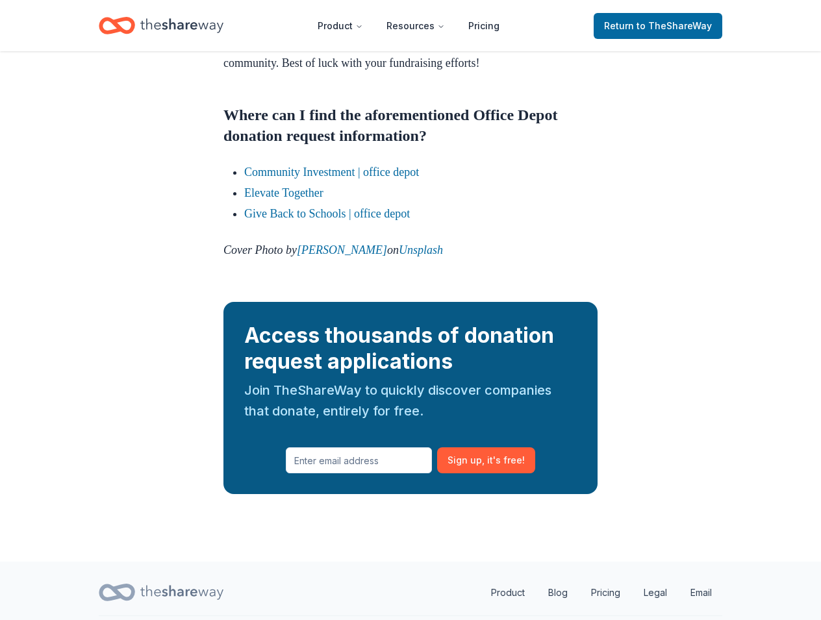
scroll to position [1541, 0]
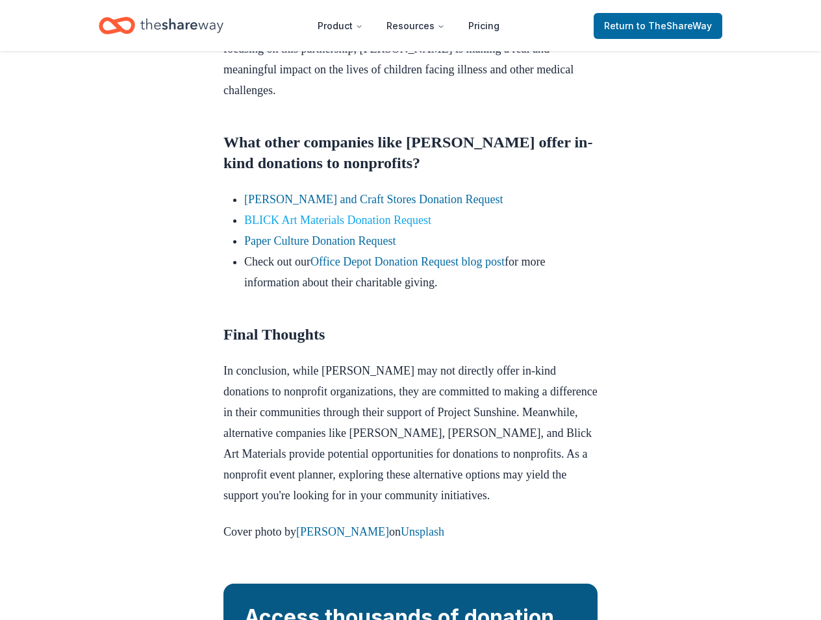
scroll to position [1302, 0]
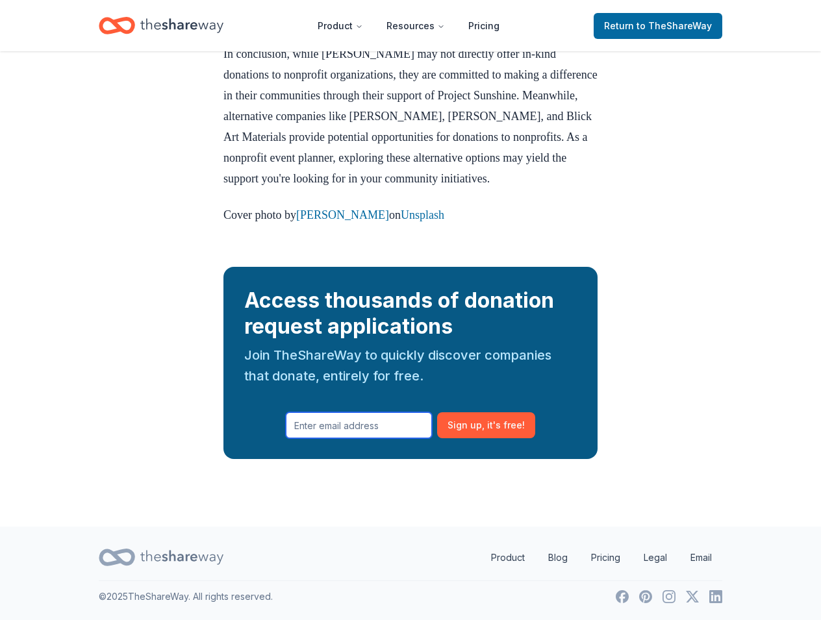
click at [370, 427] on input "text" at bounding box center [359, 425] width 146 height 26
type input "[EMAIL_ADDRESS][DOMAIN_NAME]"
click at [437, 412] on button "Sign up , it ' s free!" at bounding box center [486, 425] width 98 height 26
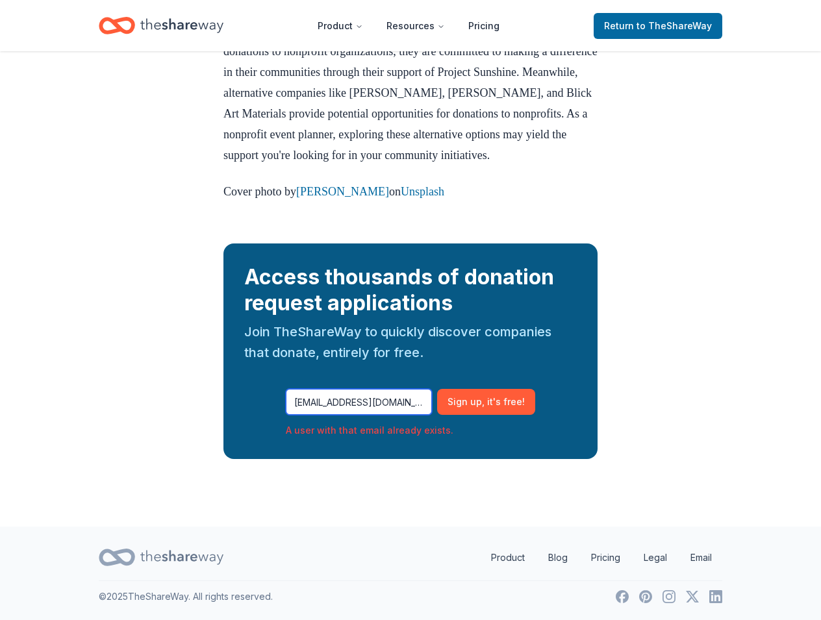
scroll to position [0, 0]
